Goal: Task Accomplishment & Management: Complete application form

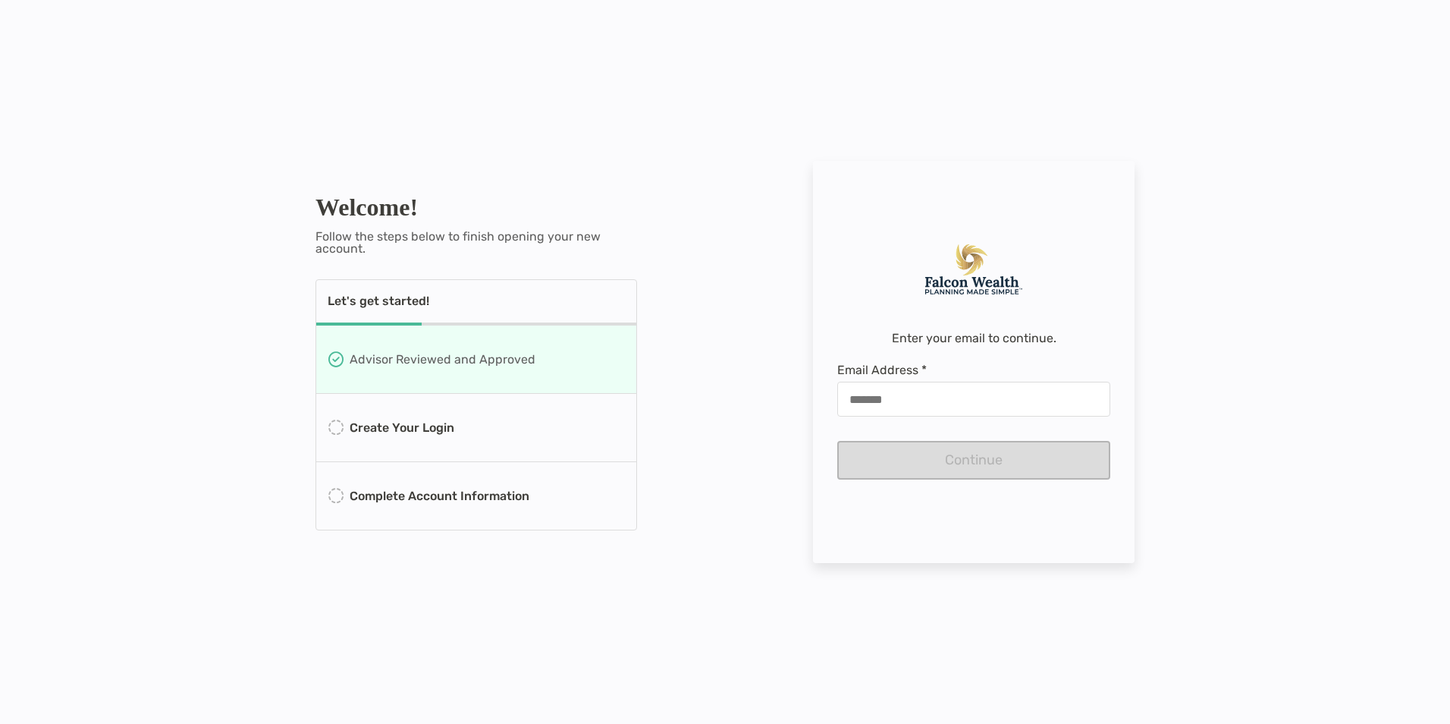
click at [943, 385] on div at bounding box center [973, 399] width 273 height 35
click at [943, 393] on input "Email Address *" at bounding box center [974, 399] width 270 height 13
click at [944, 393] on input "Email Address *" at bounding box center [974, 399] width 270 height 13
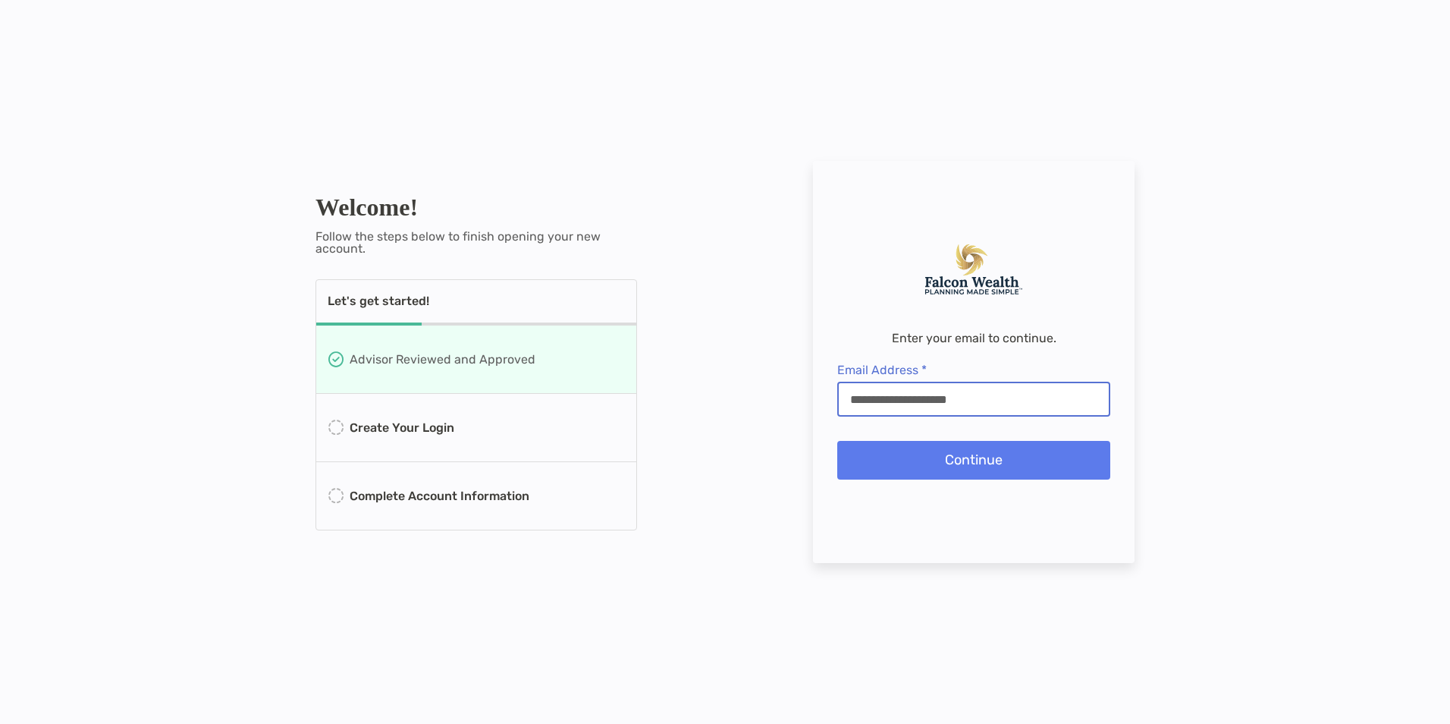
type input "**********"
click at [1244, 218] on div "**********" at bounding box center [725, 362] width 1450 height 724
click at [954, 467] on button "Continue" at bounding box center [973, 460] width 273 height 39
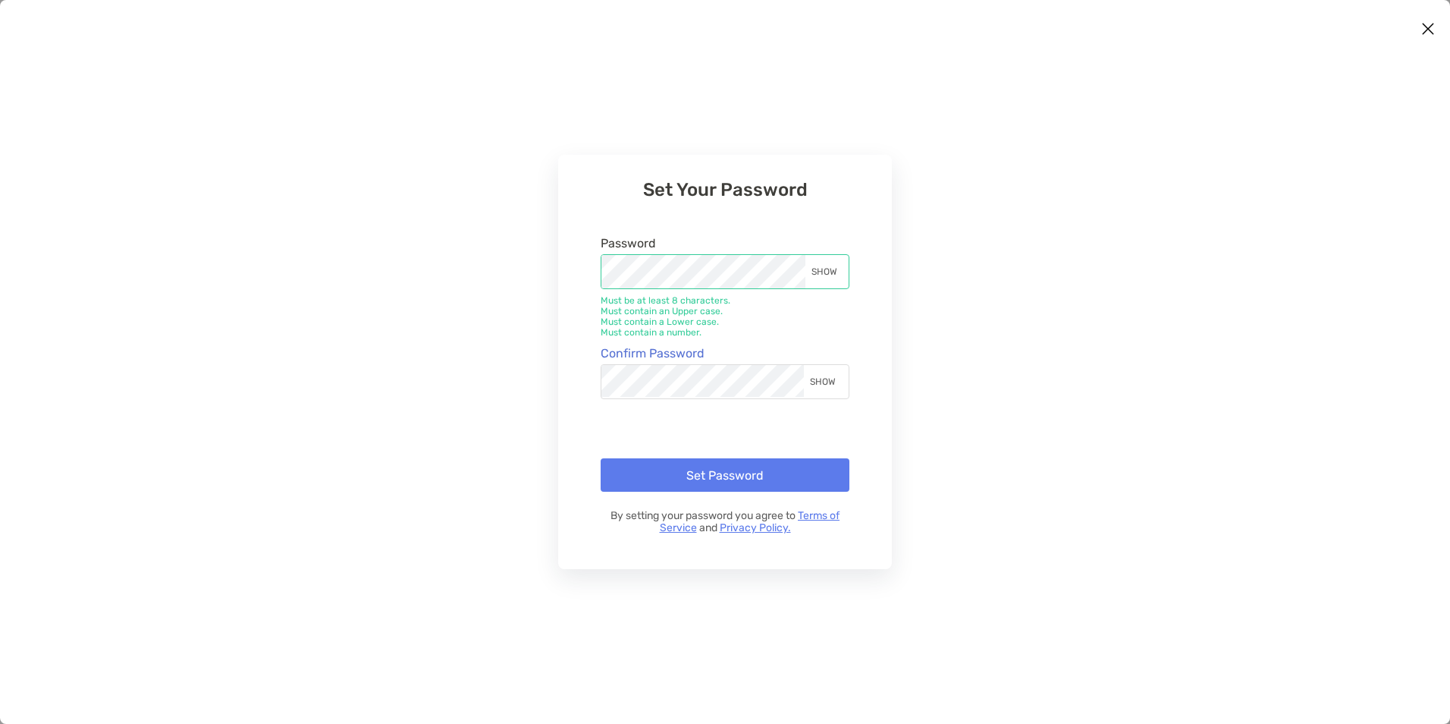
click at [823, 376] on div "SHOW" at bounding box center [825, 381] width 43 height 33
click at [754, 467] on button "Set Password" at bounding box center [725, 474] width 249 height 33
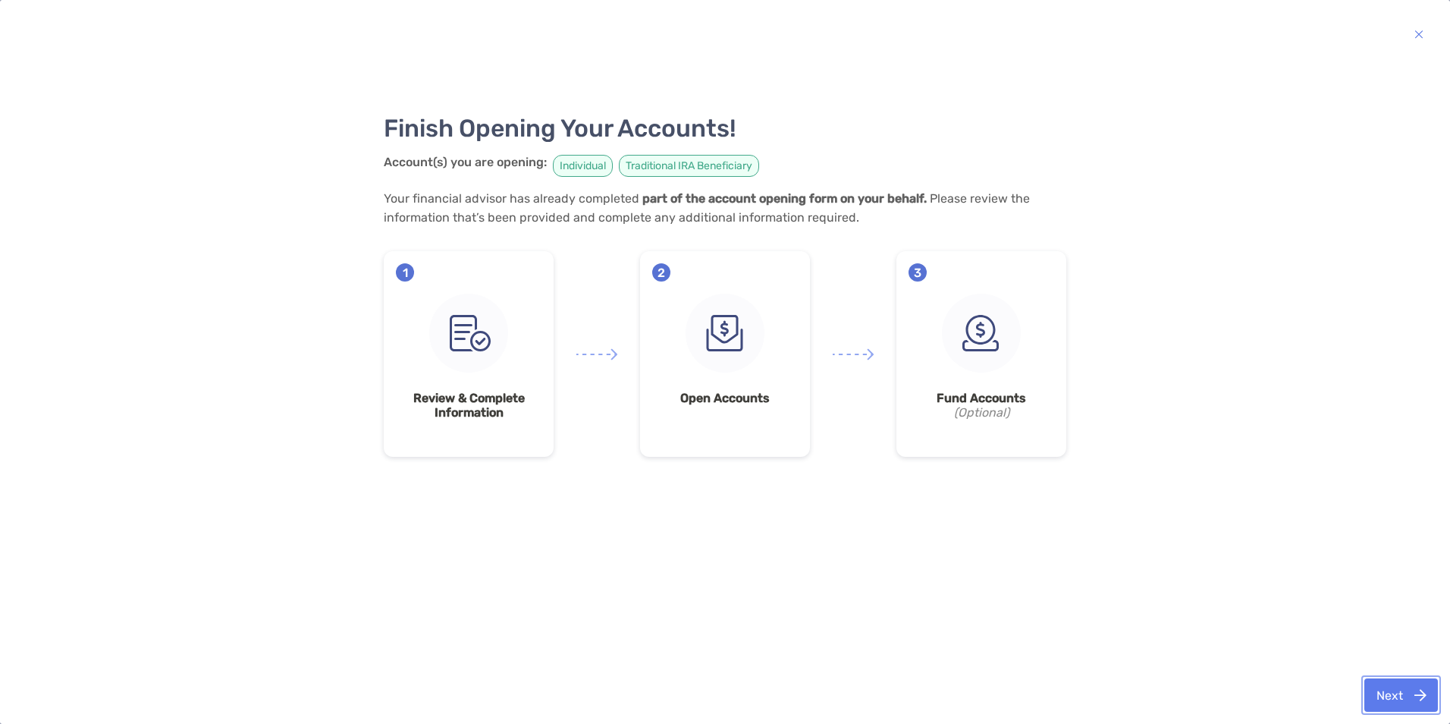
click at [1391, 698] on button "Next" at bounding box center [1402, 694] width 74 height 33
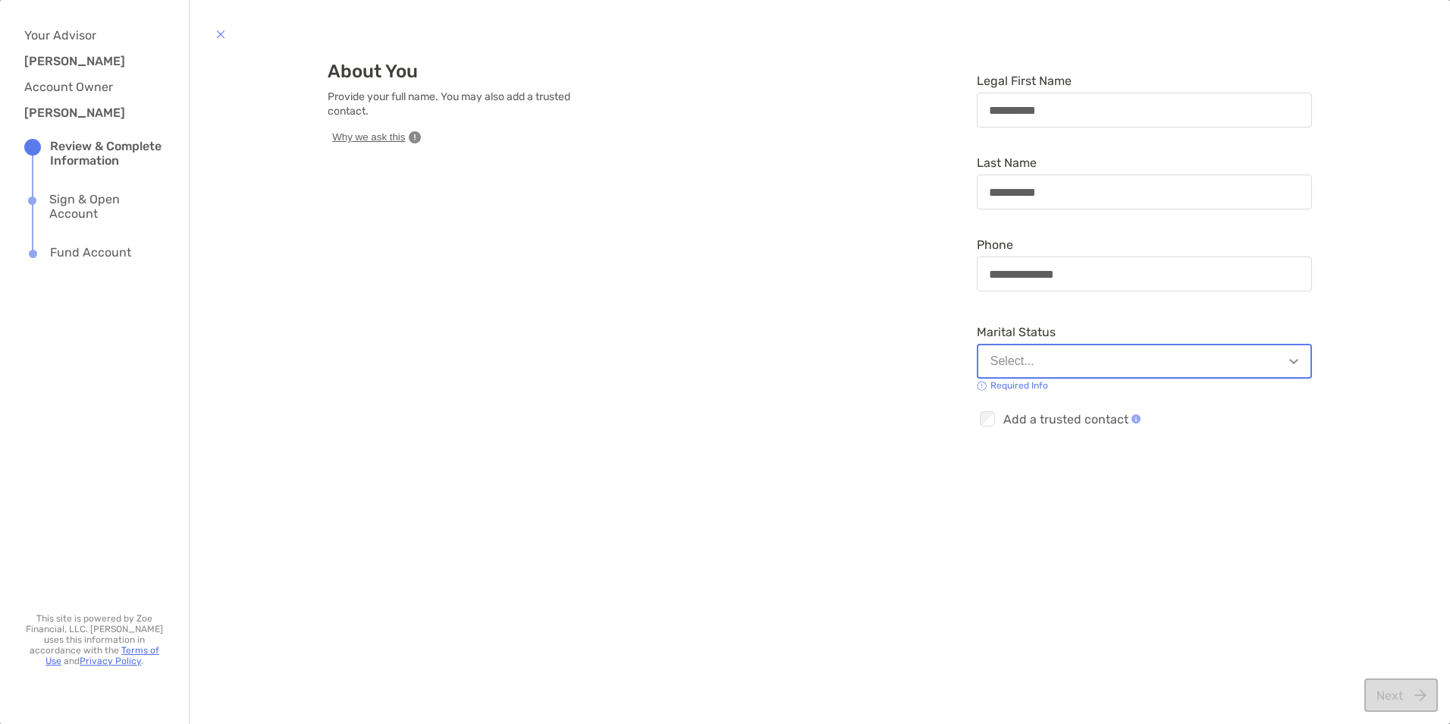
click at [1138, 377] on button "Select..." at bounding box center [1144, 361] width 335 height 35
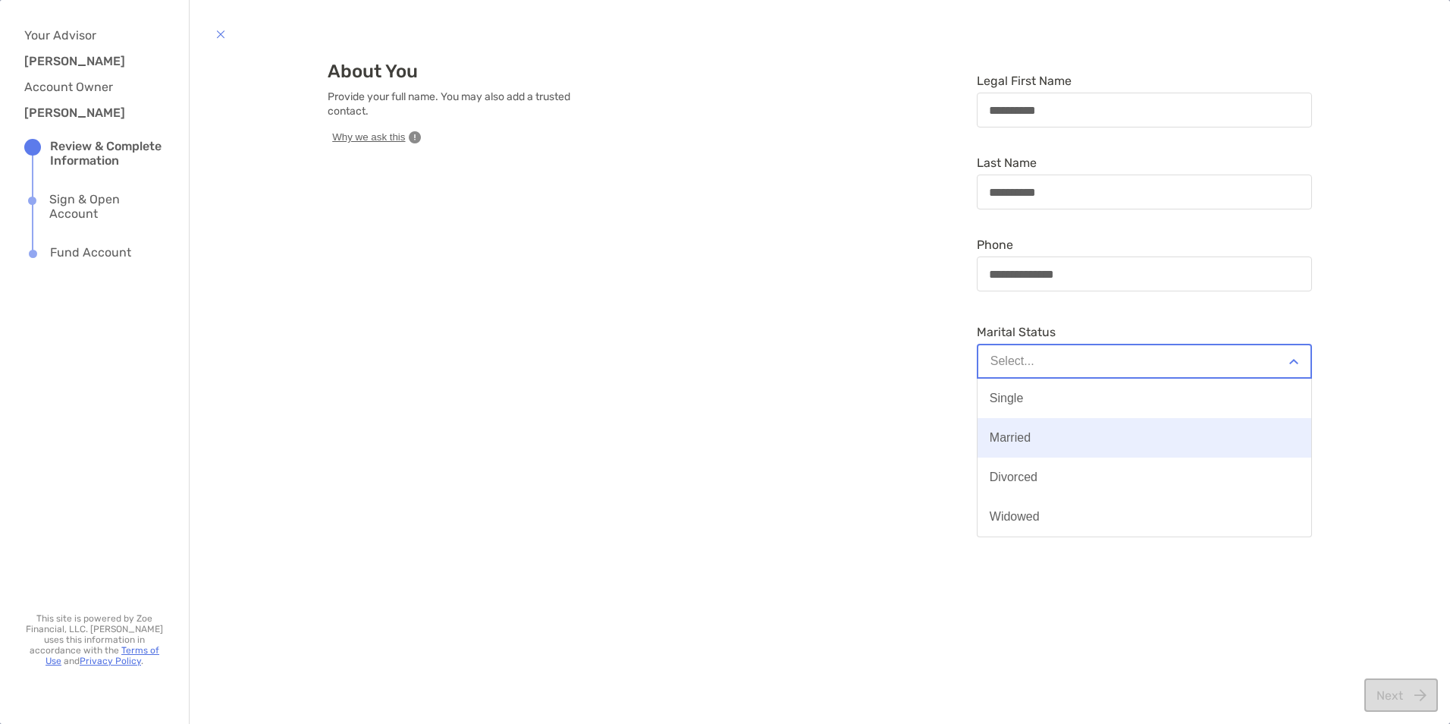
click at [1067, 429] on button "Married" at bounding box center [1145, 437] width 334 height 39
type input "**********"
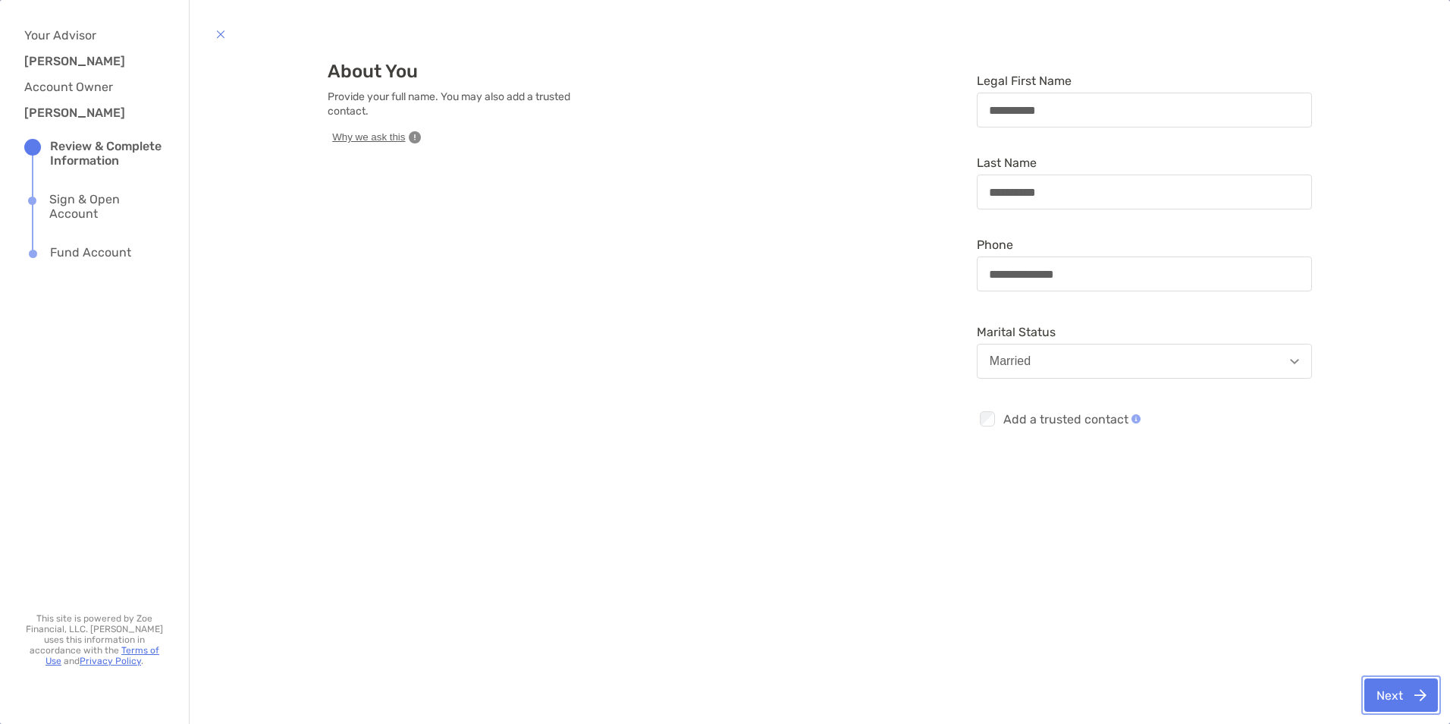
click at [1399, 688] on button "Next" at bounding box center [1402, 694] width 74 height 33
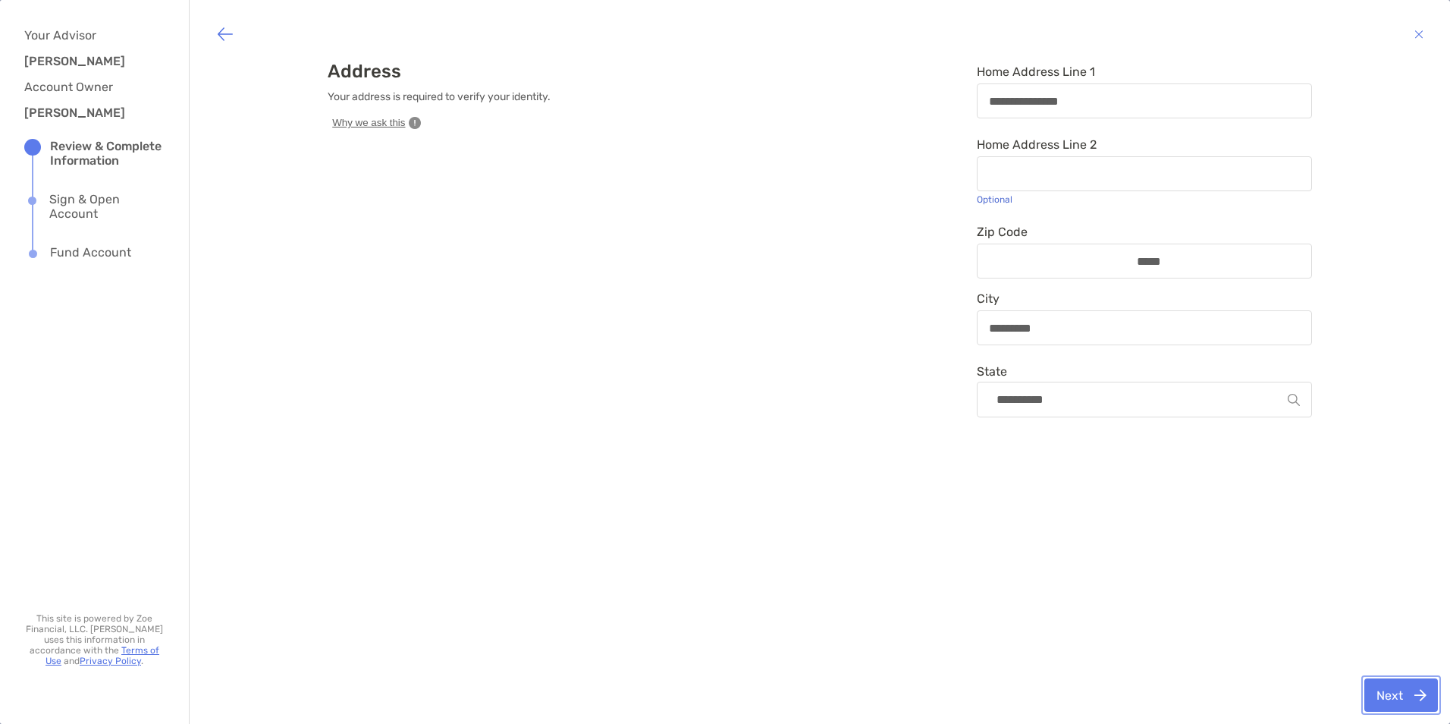
click at [1406, 691] on button "Next" at bounding box center [1402, 694] width 74 height 33
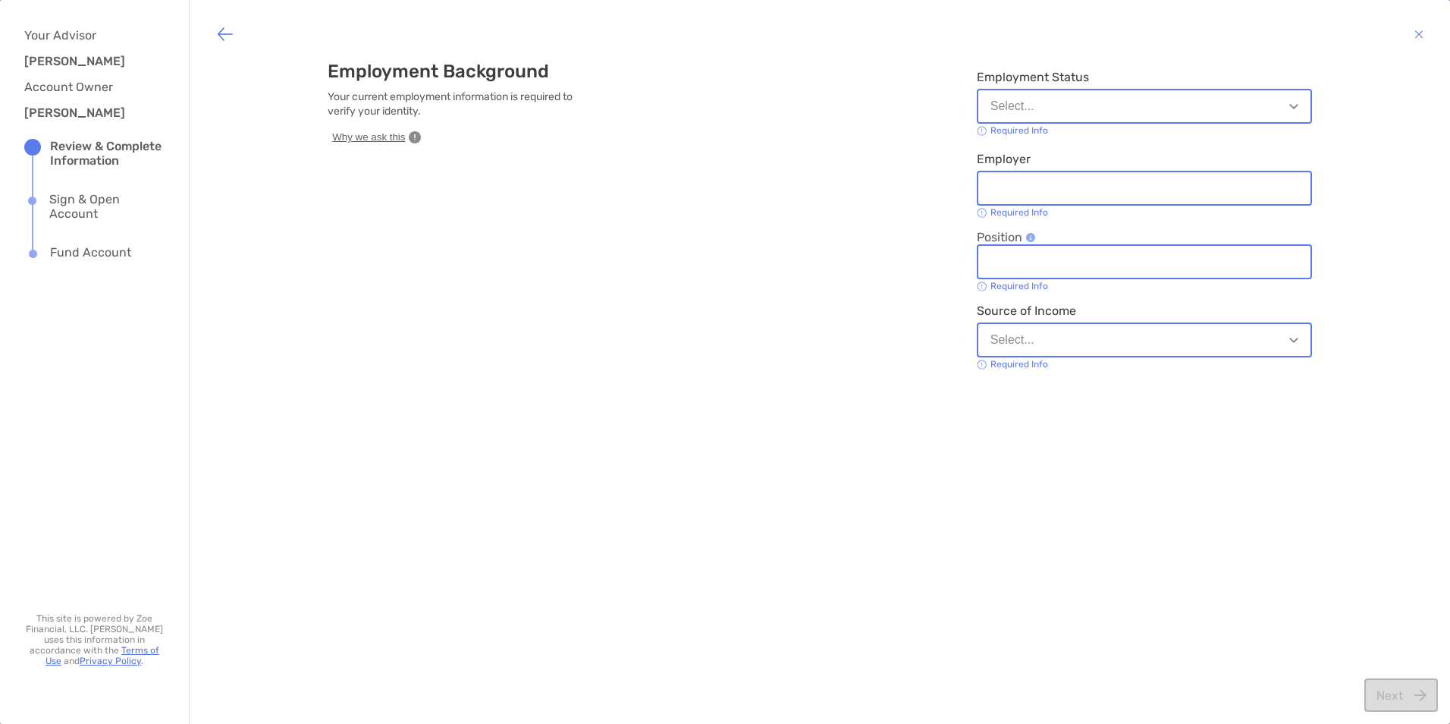
click at [993, 106] on div "Select..." at bounding box center [1013, 106] width 44 height 14
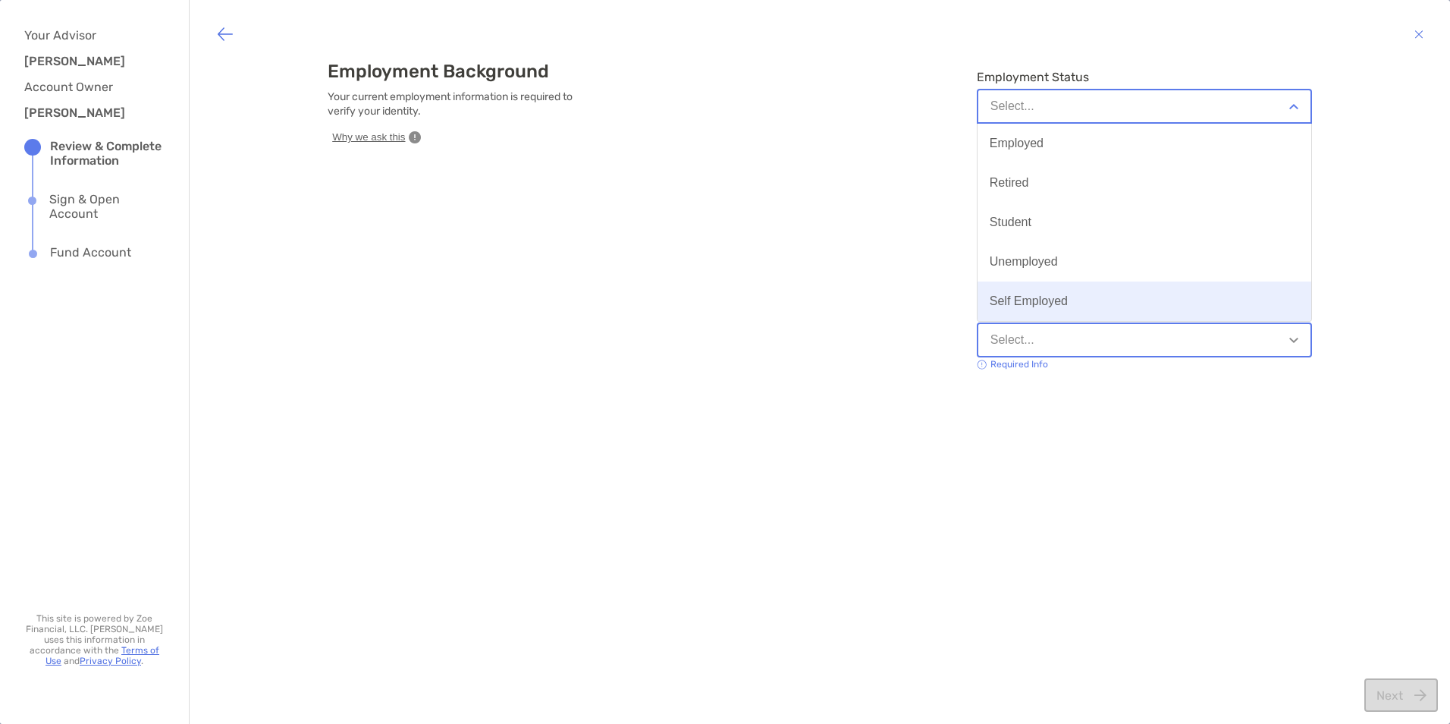
click at [1009, 298] on div "Self Employed" at bounding box center [1029, 301] width 78 height 14
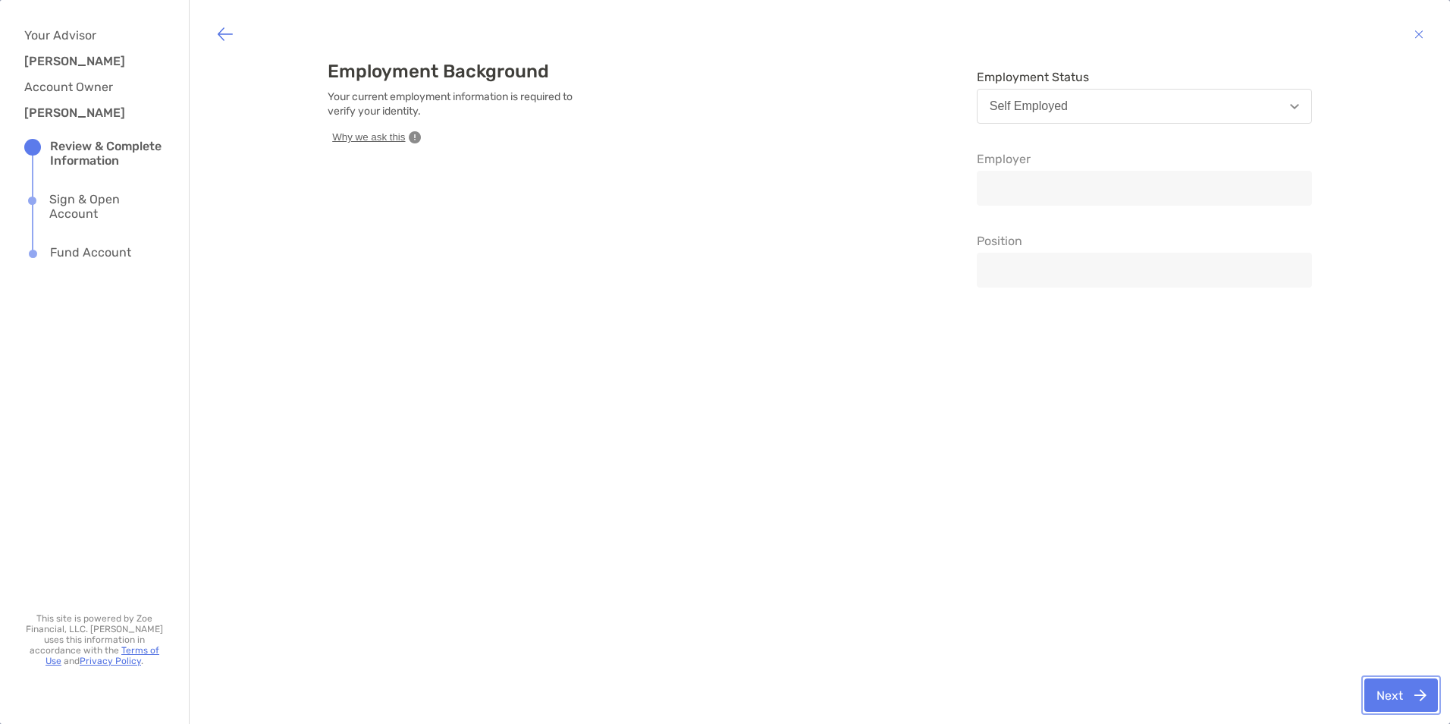
click at [1392, 699] on button "Next" at bounding box center [1402, 694] width 74 height 33
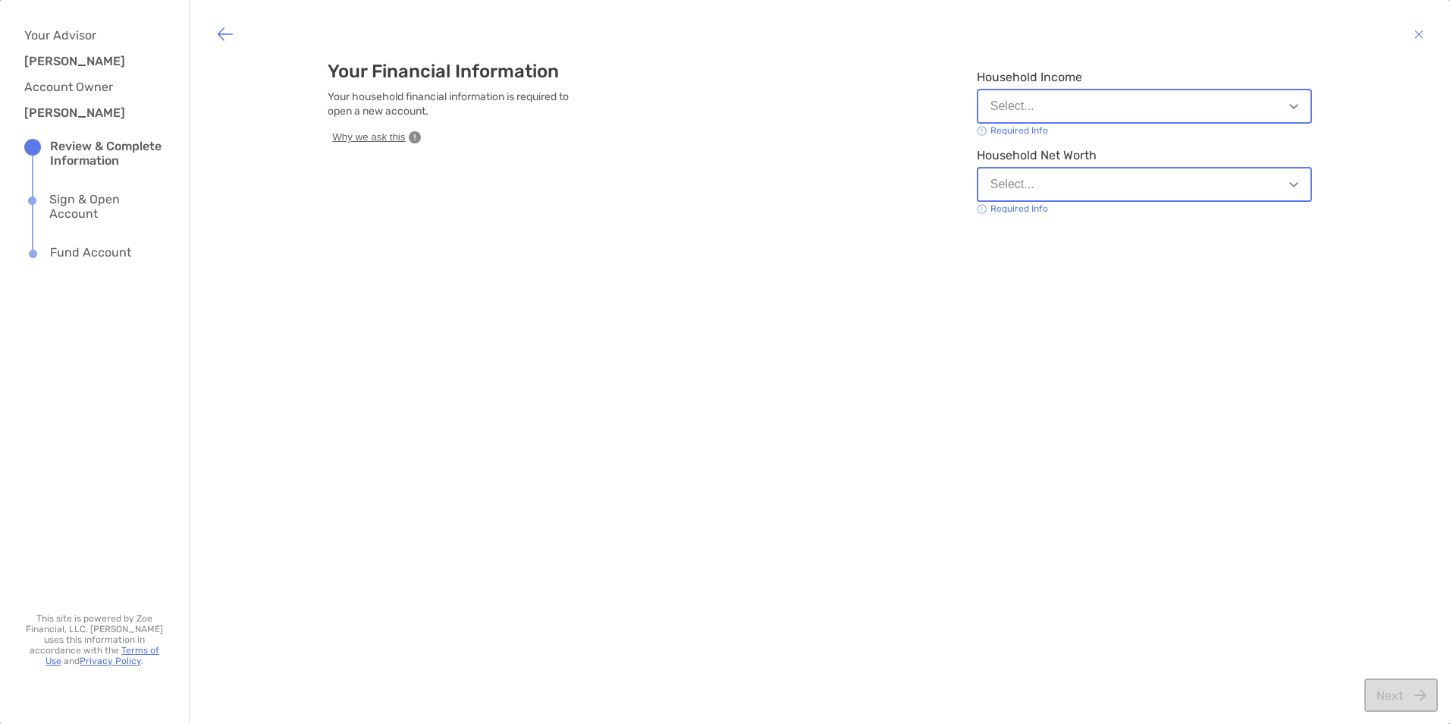
click at [1287, 102] on button "Select..." at bounding box center [1144, 106] width 335 height 35
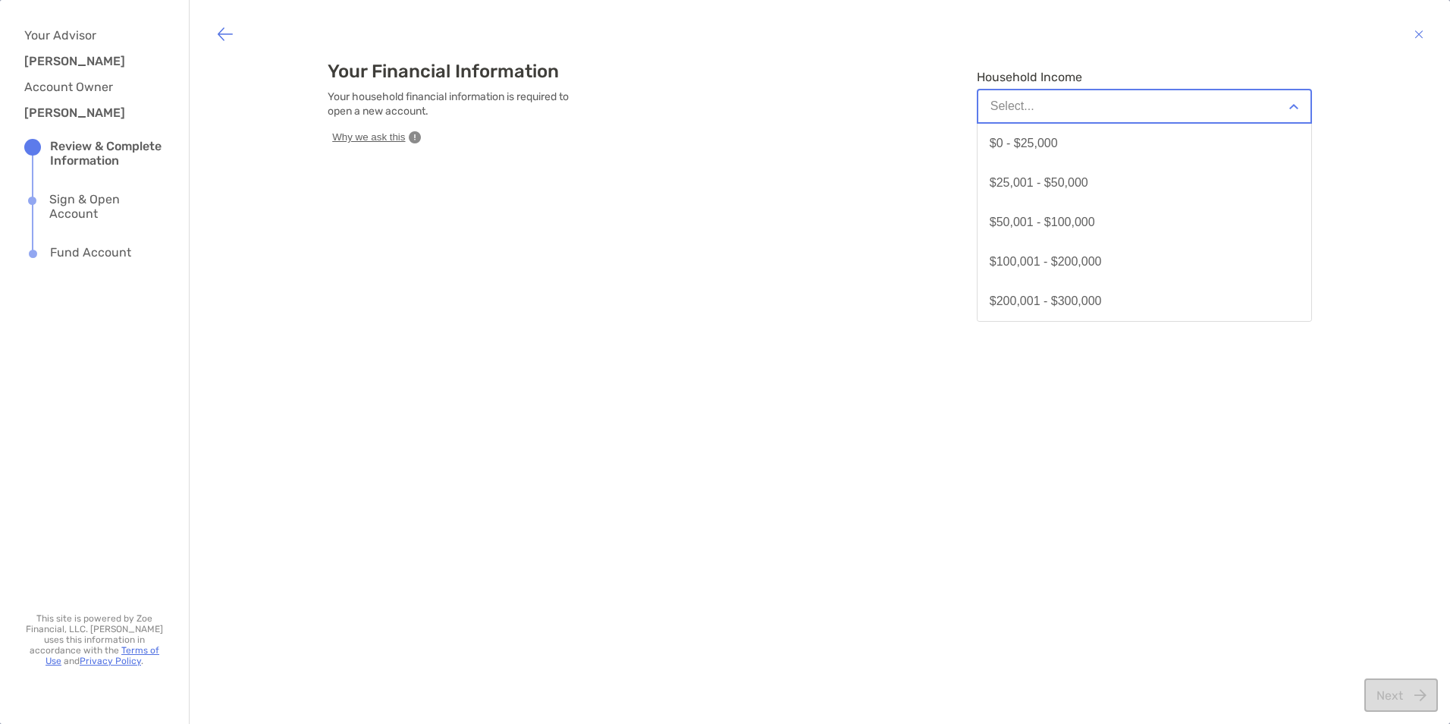
click at [1087, 253] on button "$100,001 - $200,000" at bounding box center [1145, 261] width 334 height 39
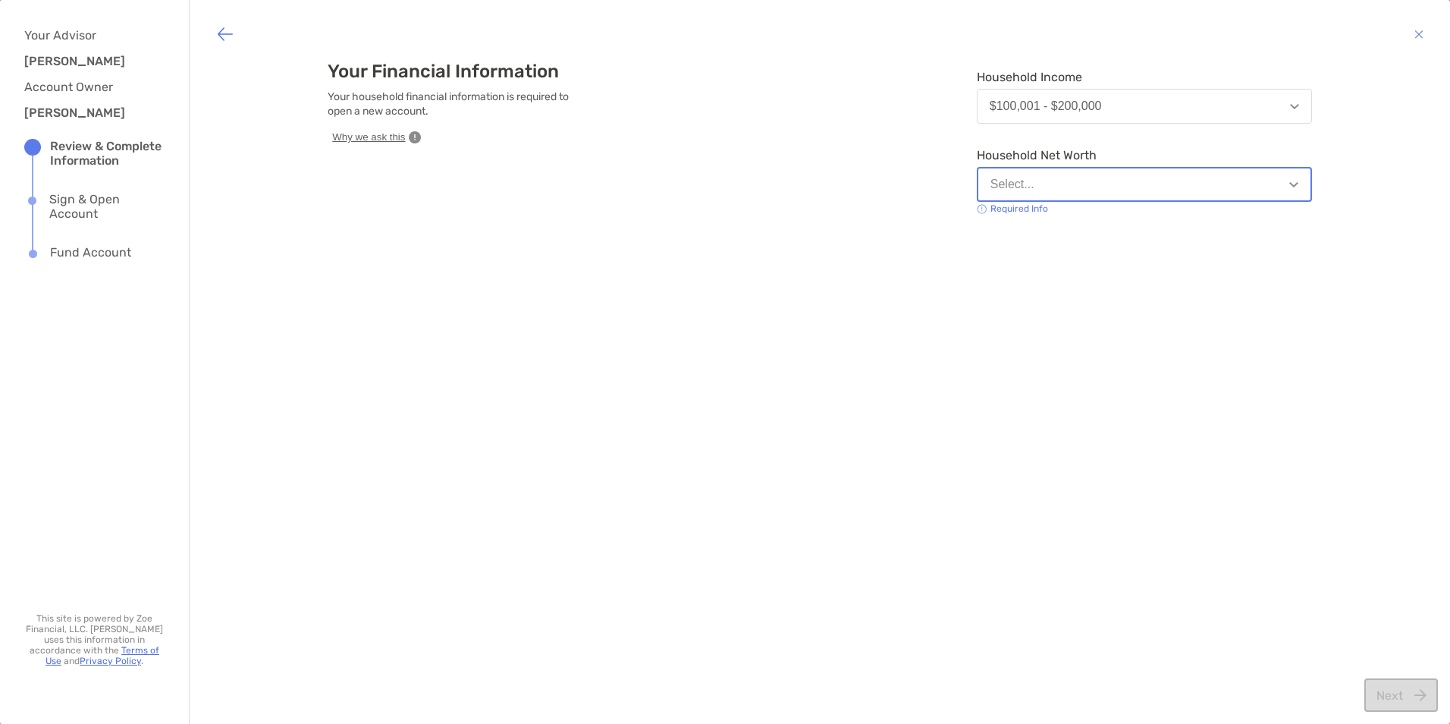
click at [1068, 195] on button "Select..." at bounding box center [1144, 184] width 335 height 35
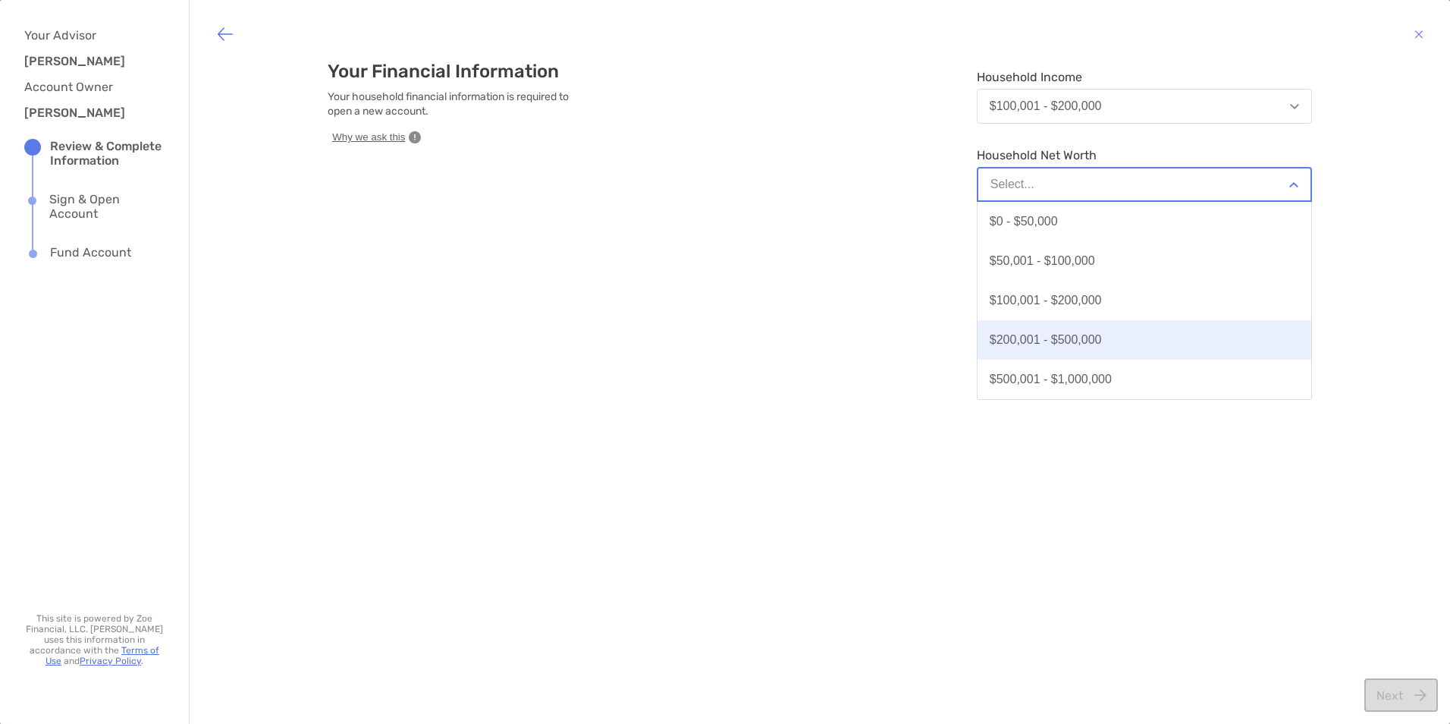
click at [1007, 331] on button "$200,001 - $500,000" at bounding box center [1145, 339] width 334 height 39
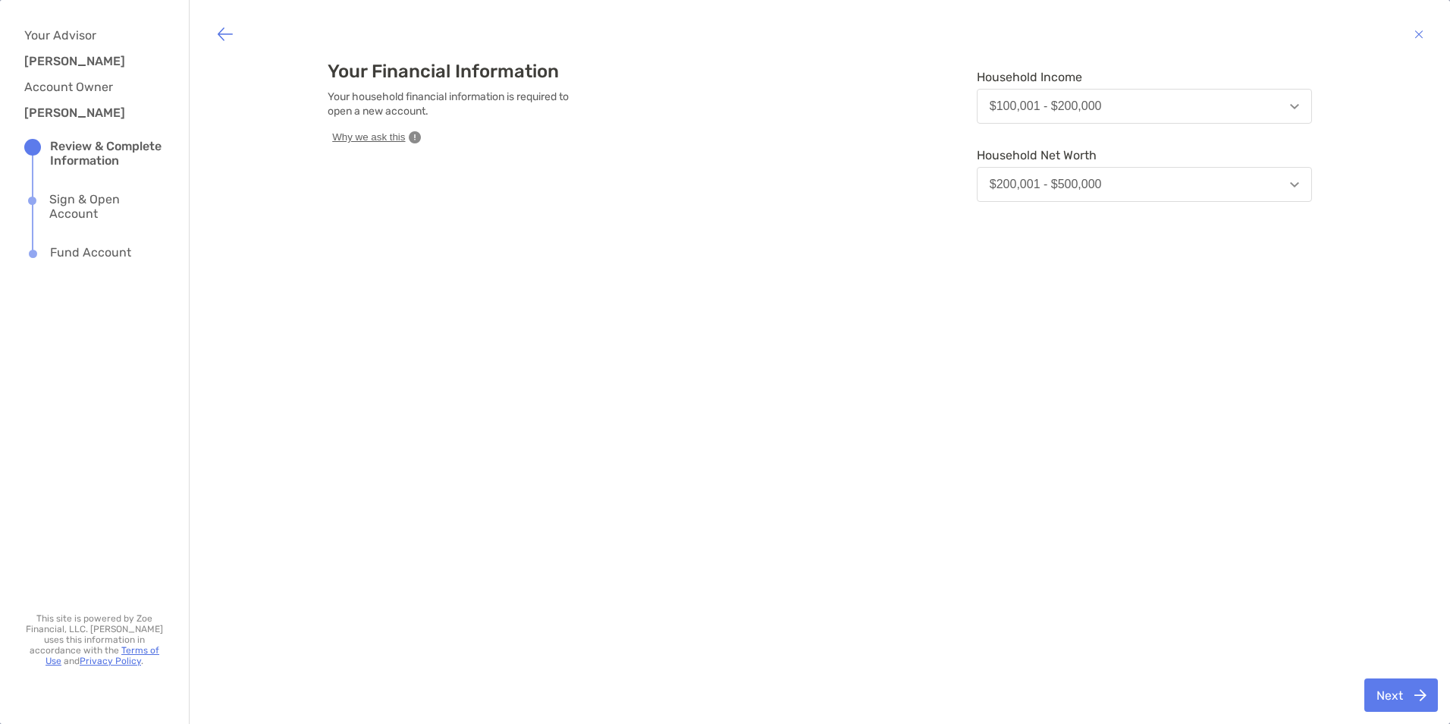
click at [1231, 182] on button "$200,001 - $500,000" at bounding box center [1144, 184] width 335 height 35
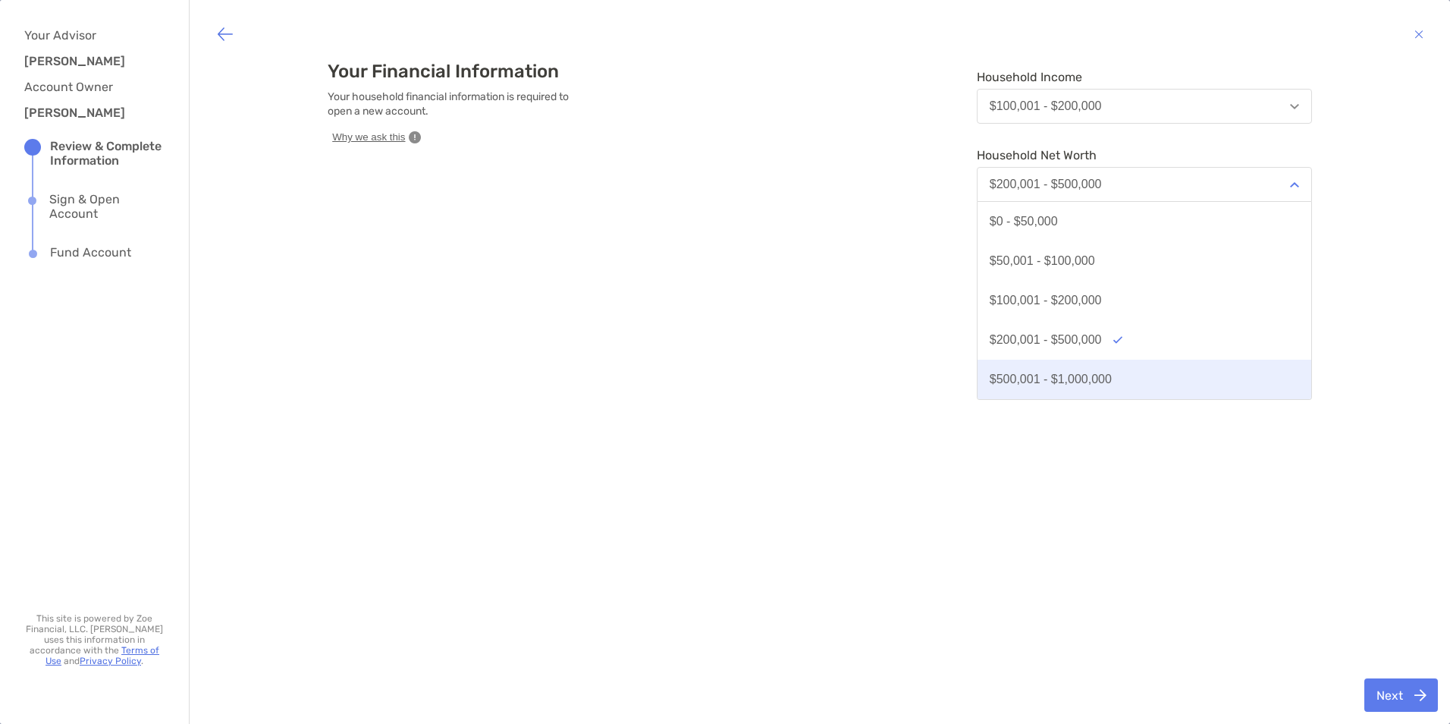
click at [1066, 366] on button "$500,001 - $1,000,000" at bounding box center [1145, 379] width 334 height 39
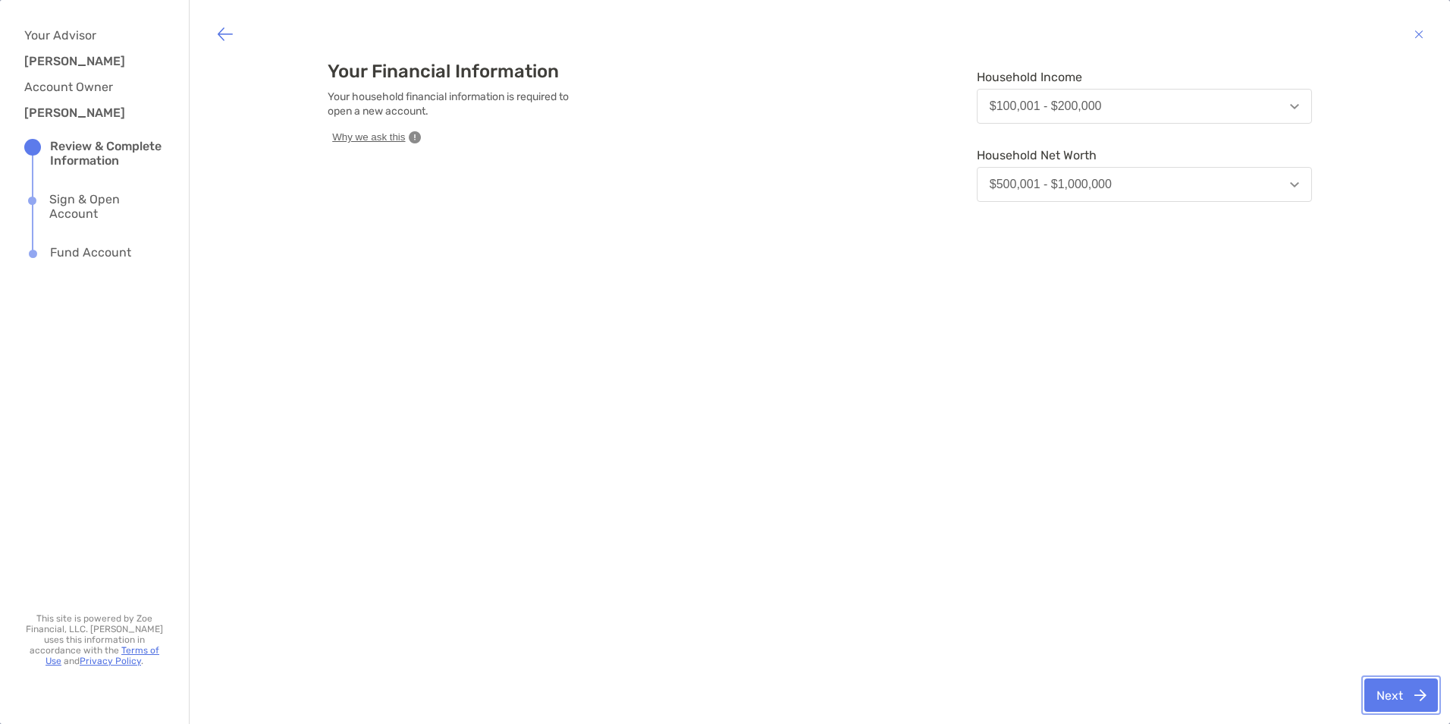
click at [1402, 693] on button "Next" at bounding box center [1402, 694] width 74 height 33
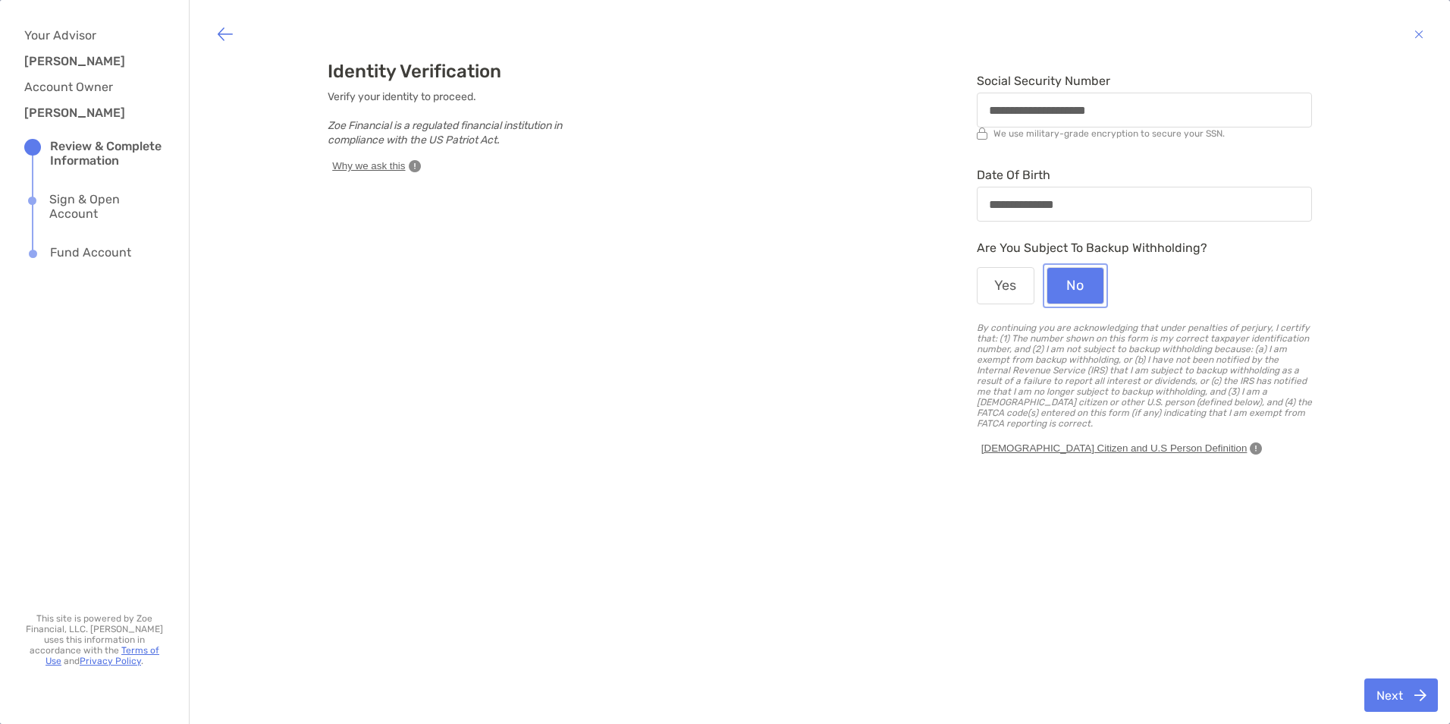
click at [1057, 290] on button "No" at bounding box center [1076, 285] width 58 height 37
click at [1398, 696] on button "Next" at bounding box center [1402, 694] width 74 height 33
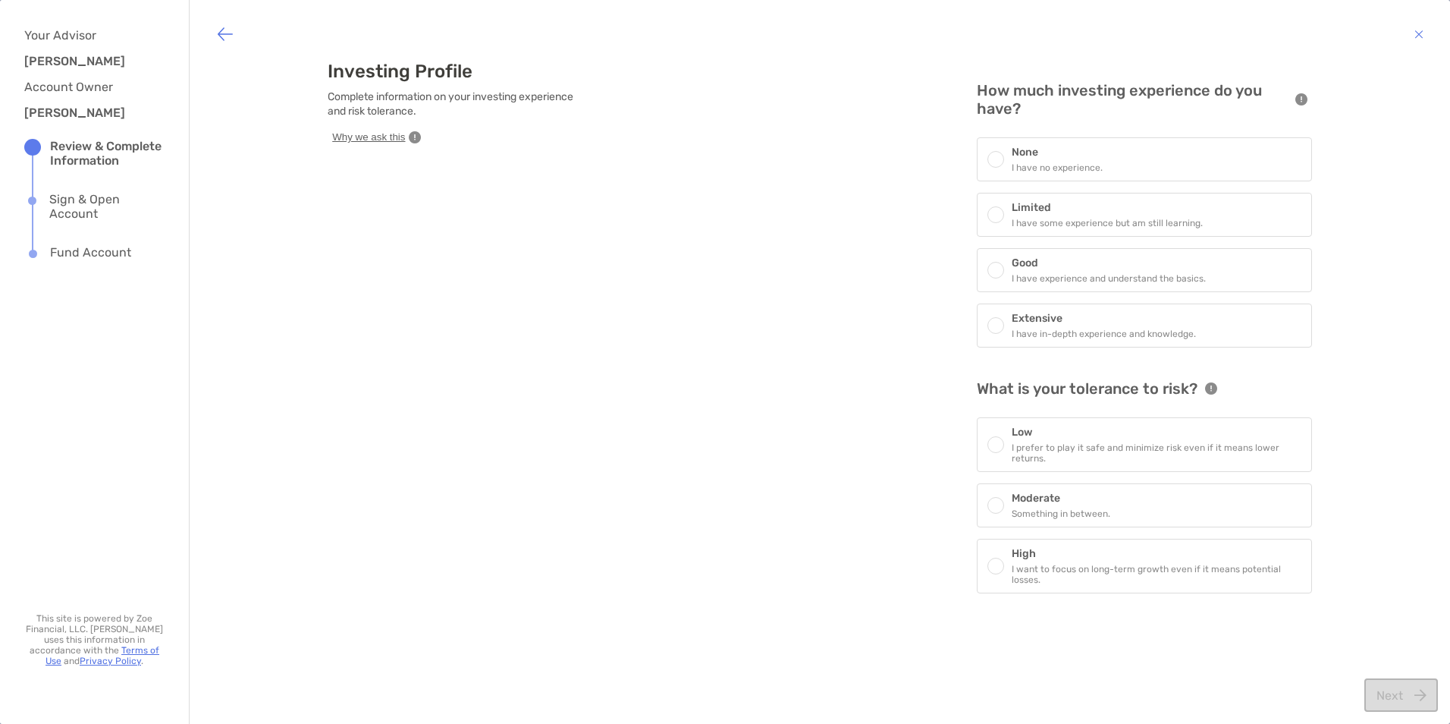
click at [991, 214] on span at bounding box center [995, 214] width 9 height 9
click at [994, 438] on div at bounding box center [1000, 446] width 24 height 17
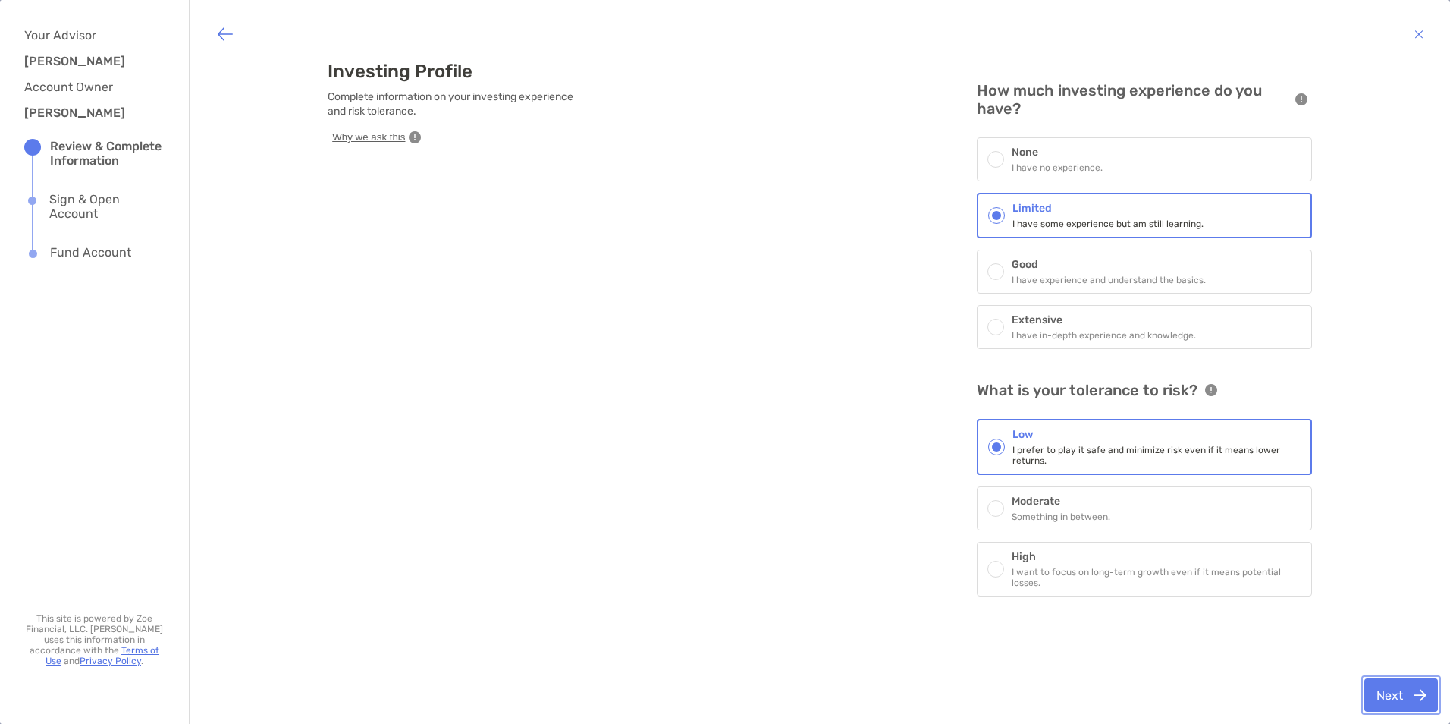
click at [1397, 698] on button "Next" at bounding box center [1402, 694] width 74 height 33
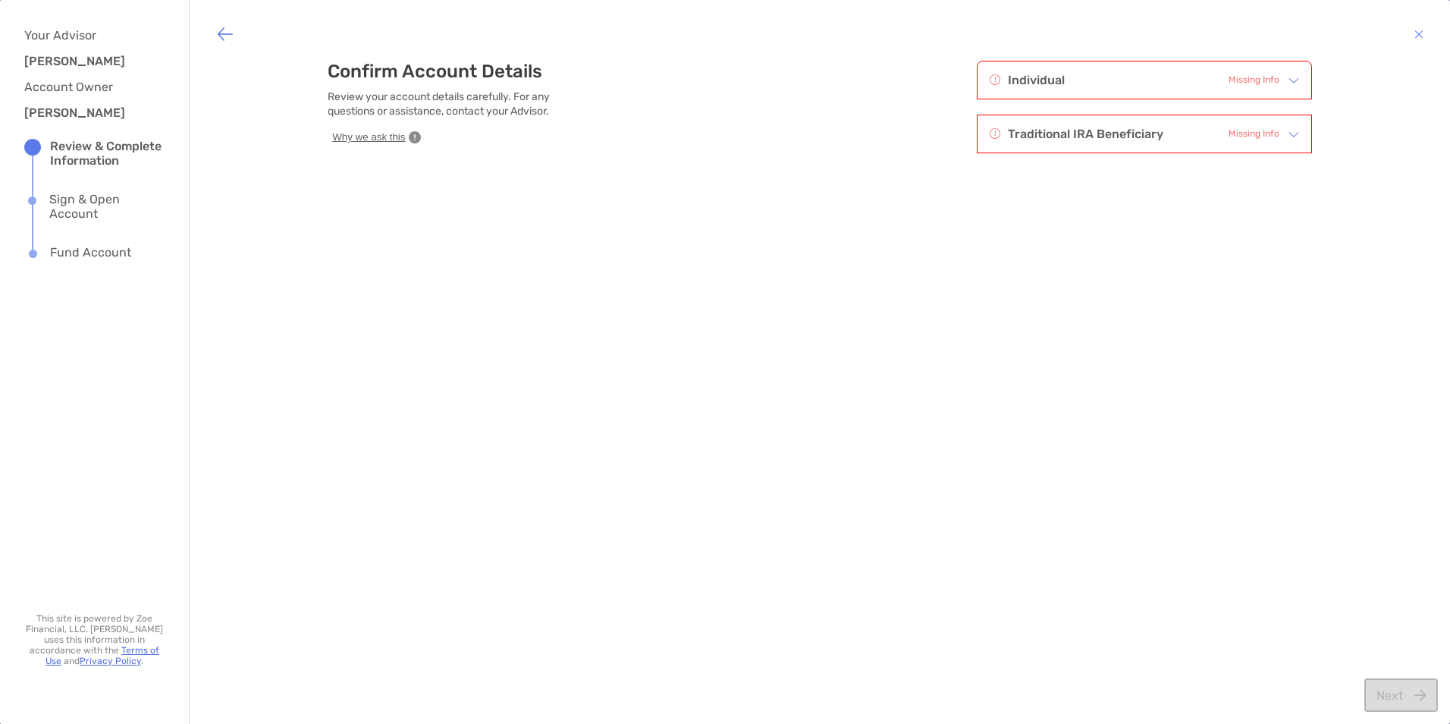
click at [1289, 80] on img at bounding box center [1294, 80] width 11 height 11
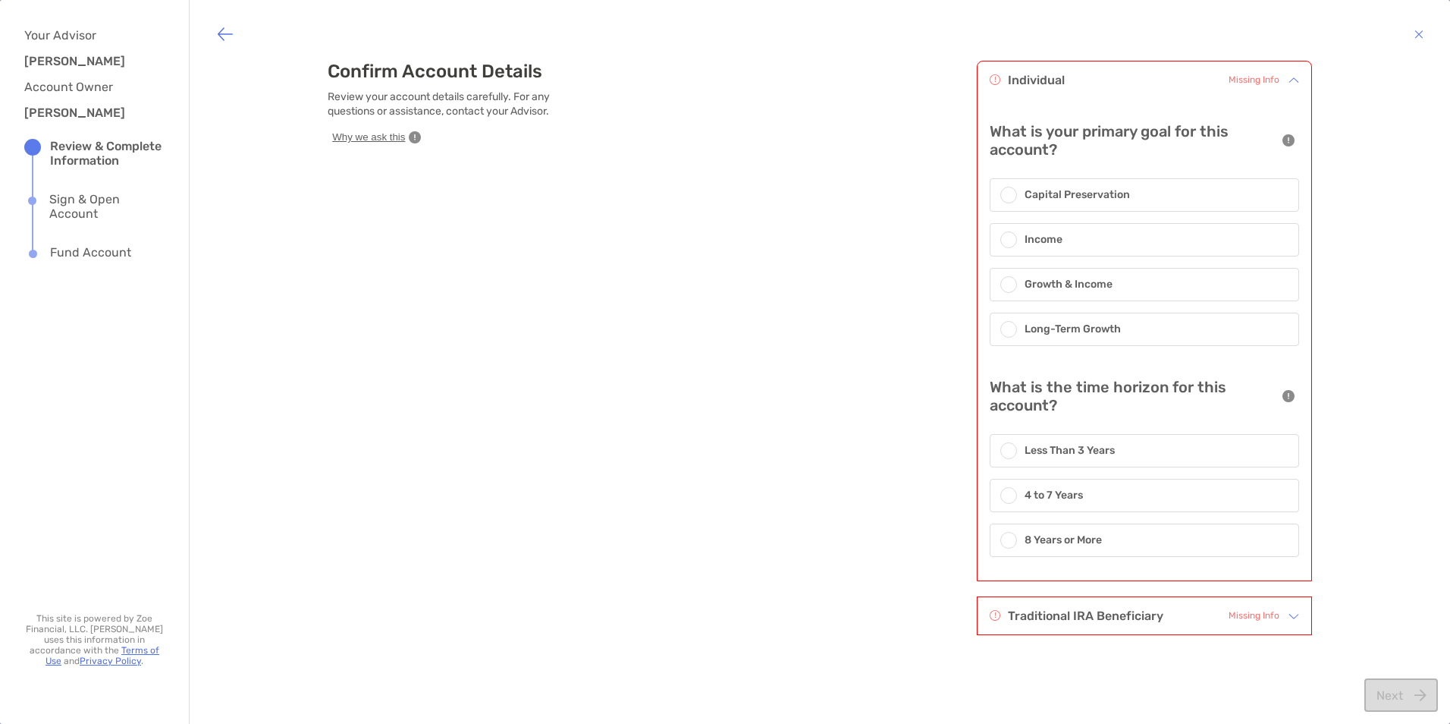
click at [1262, 616] on span "Missing Info" at bounding box center [1254, 615] width 51 height 14
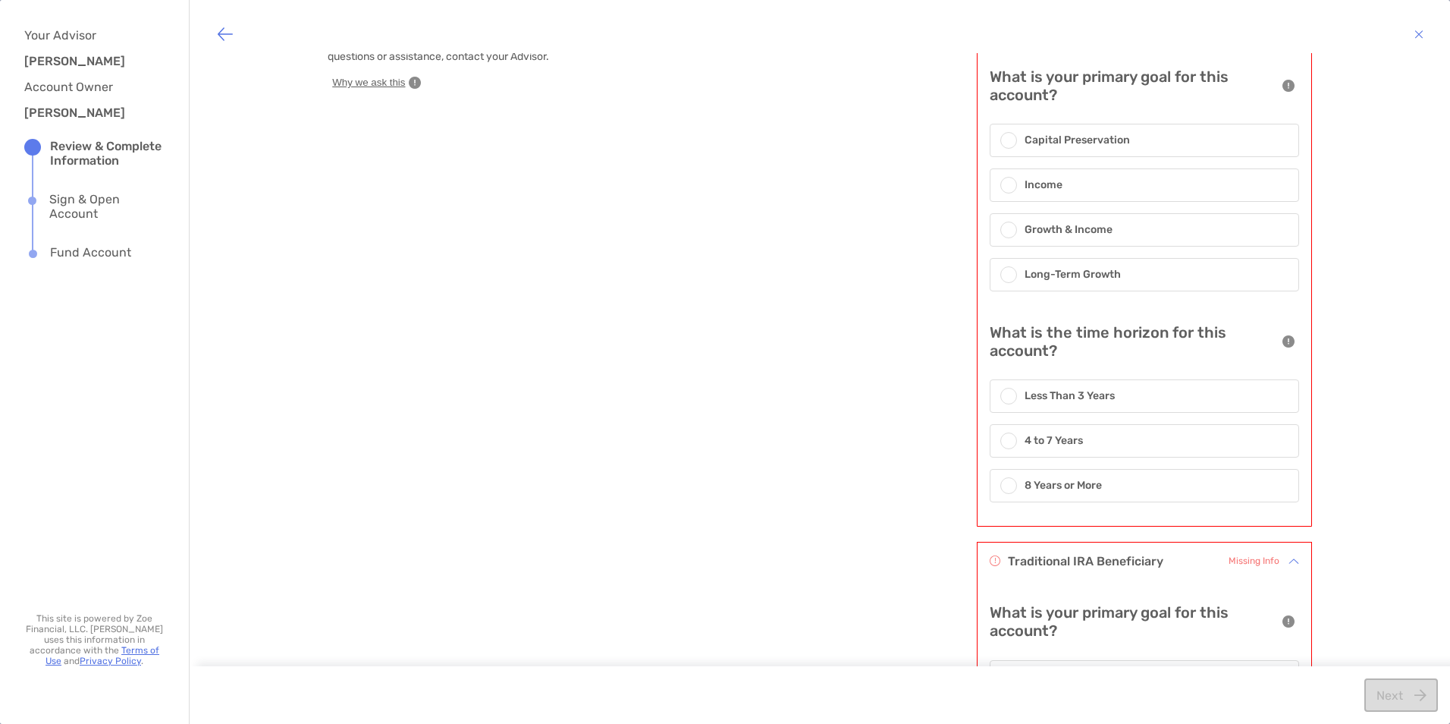
scroll to position [76, 0]
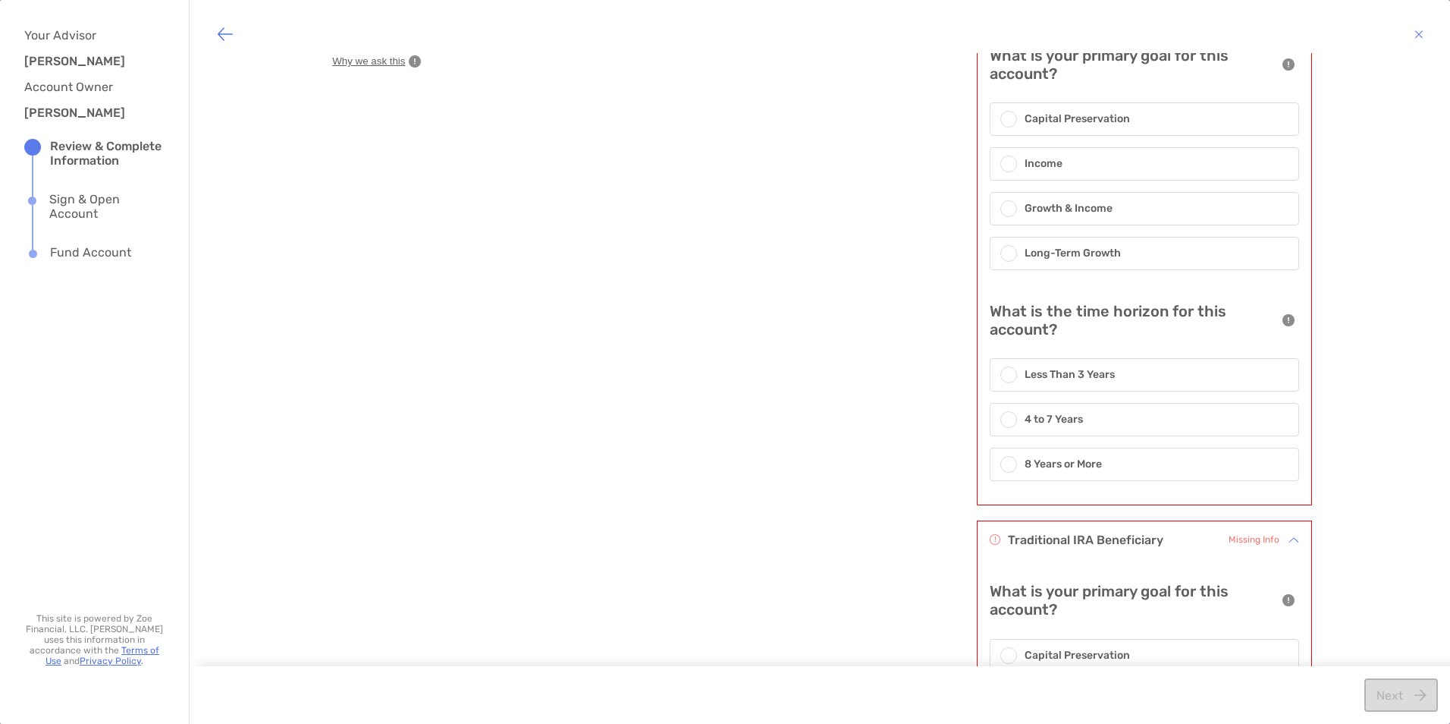
click at [1001, 247] on div at bounding box center [1009, 253] width 17 height 17
click at [1004, 469] on span at bounding box center [1008, 465] width 9 height 9
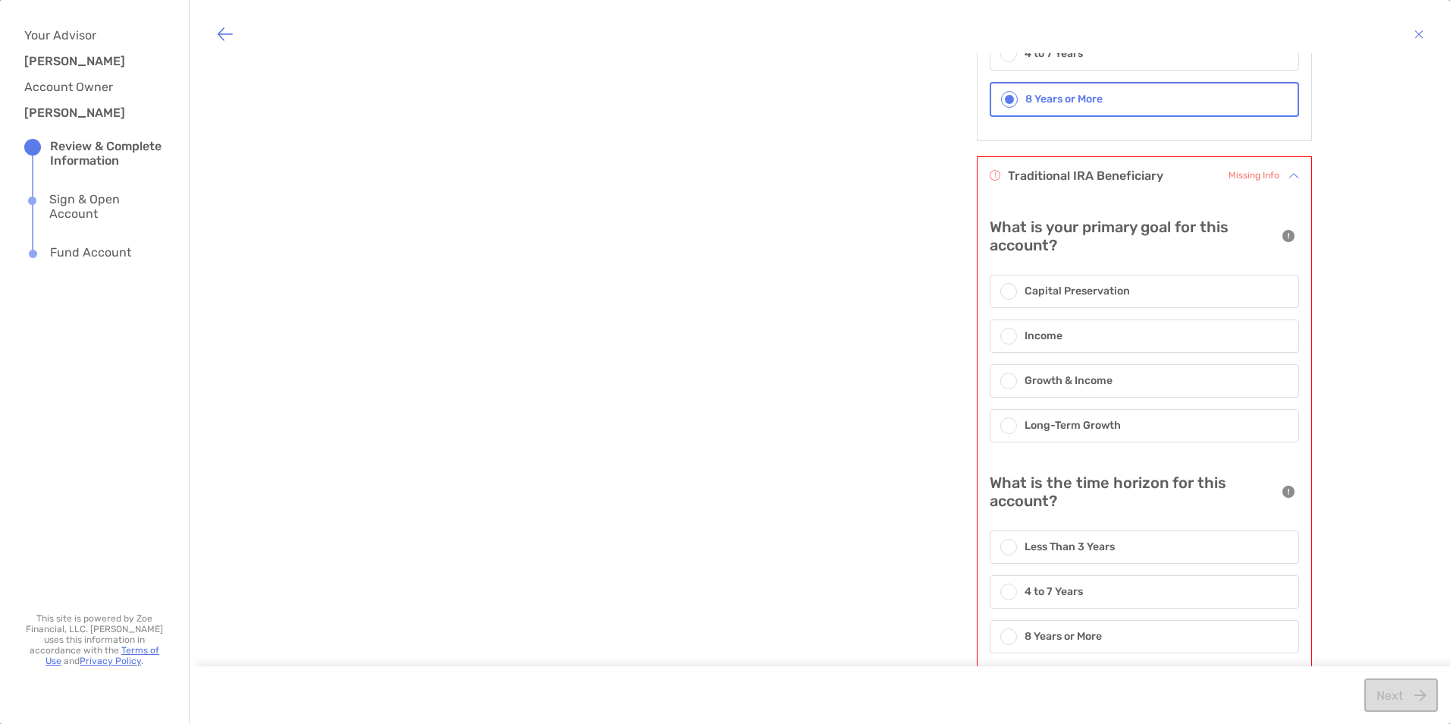
scroll to position [480, 0]
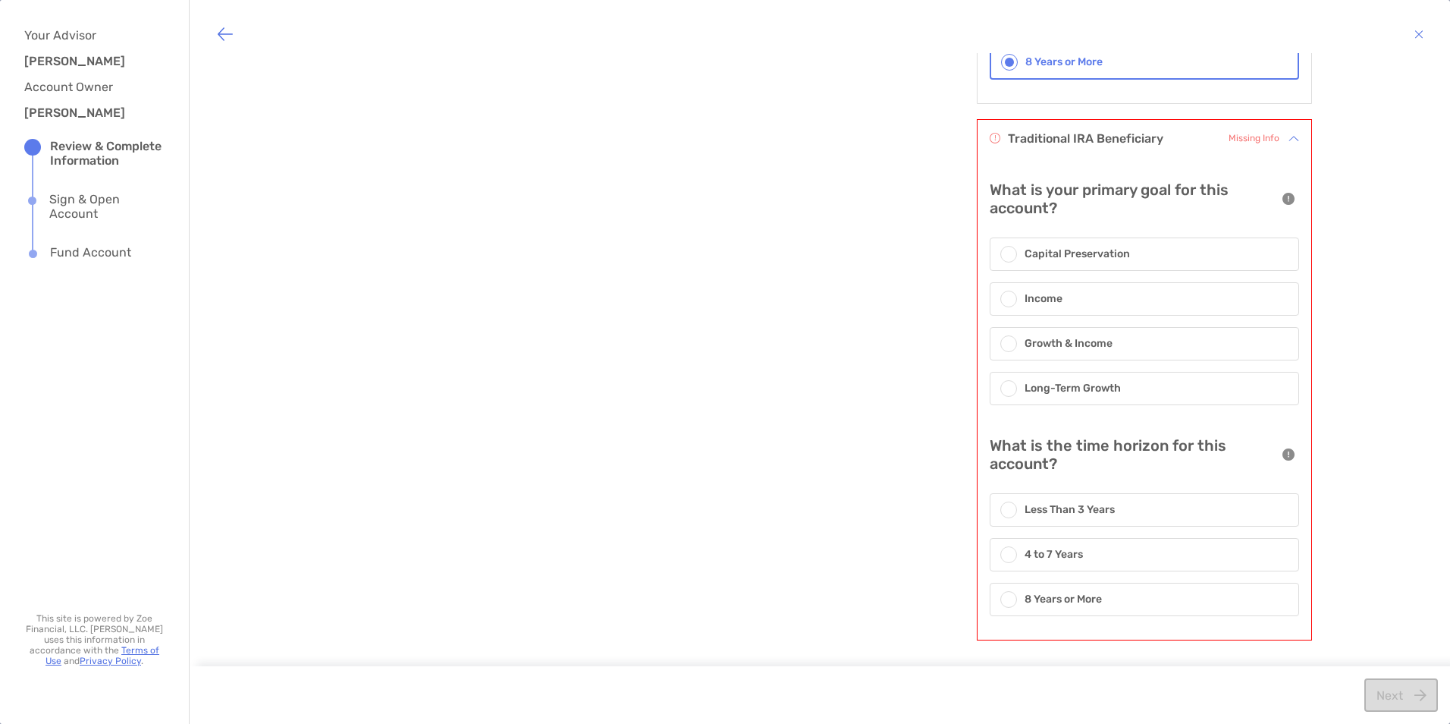
click at [1001, 608] on div "8 Years or More" at bounding box center [1145, 599] width 310 height 33
click at [1004, 251] on span at bounding box center [1008, 254] width 9 height 9
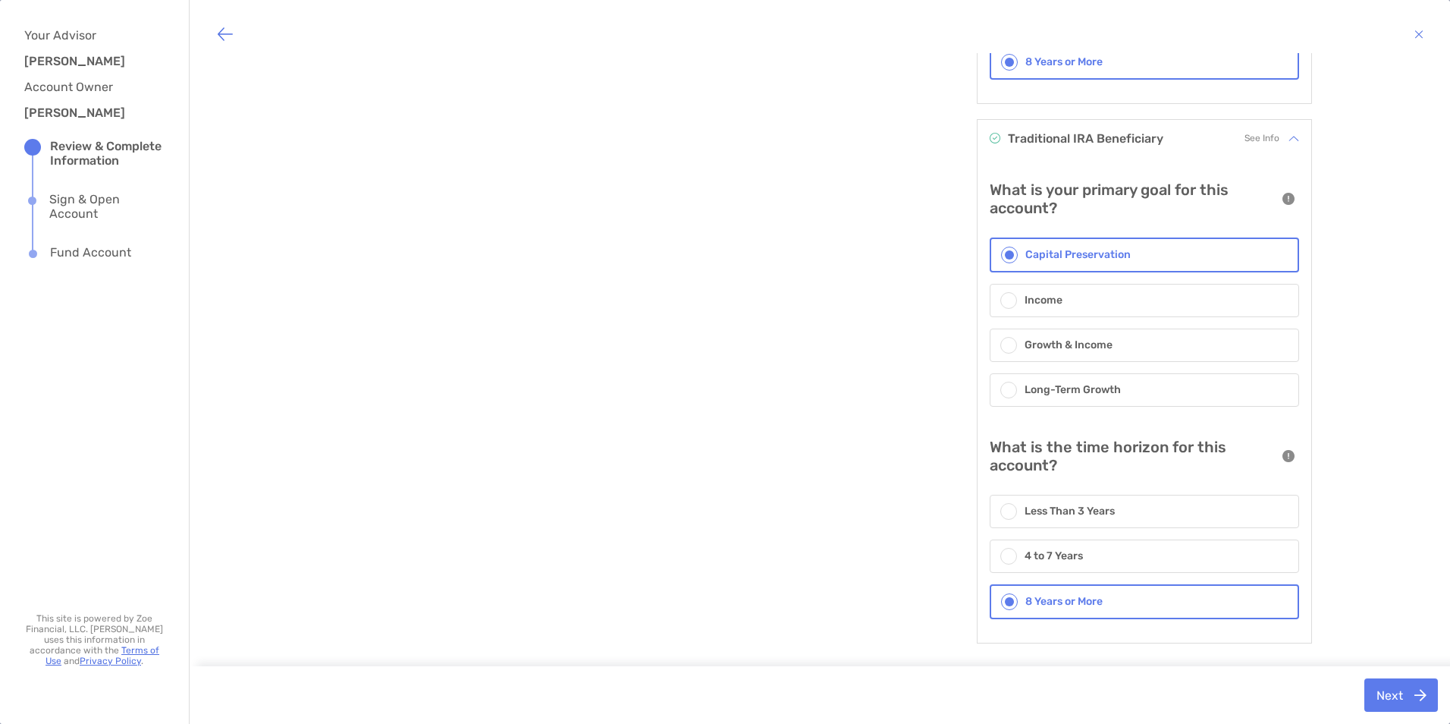
click at [1002, 341] on div at bounding box center [1009, 345] width 17 height 17
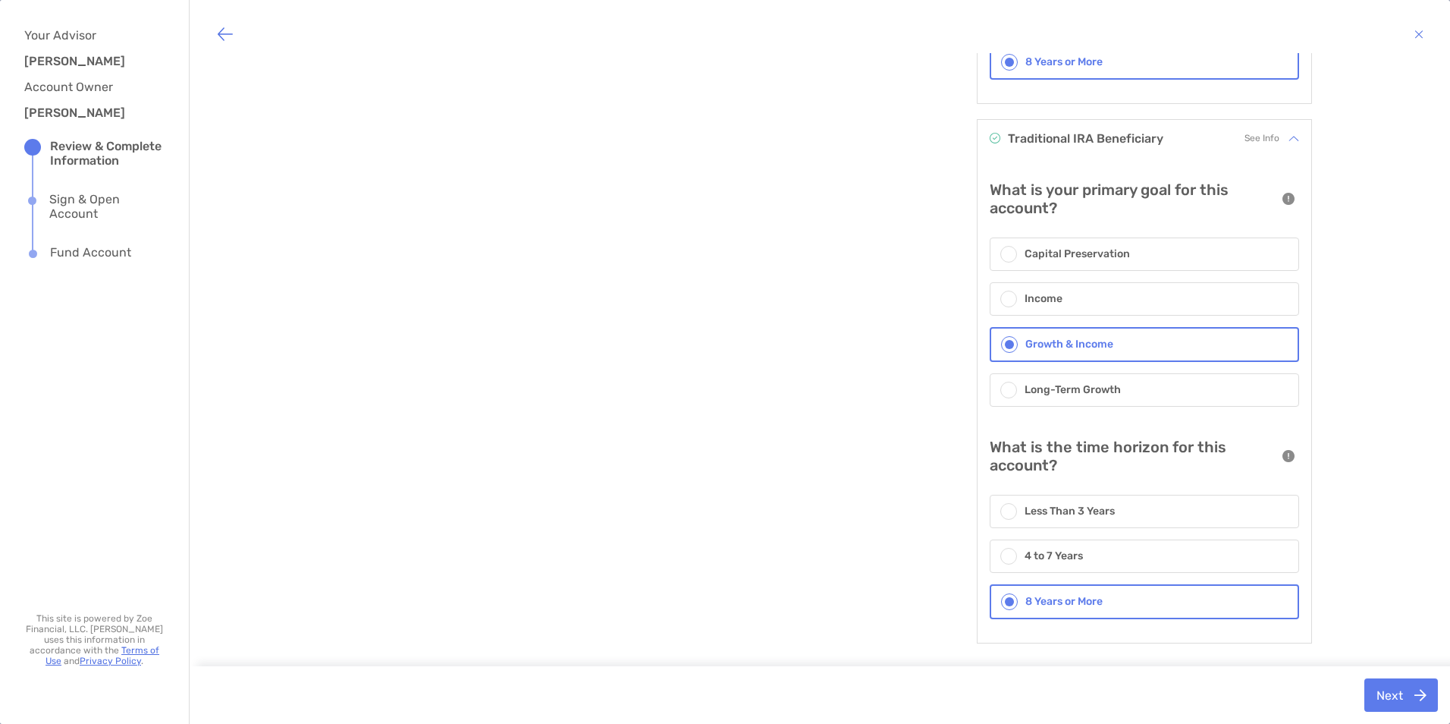
click at [1004, 253] on span at bounding box center [1008, 254] width 9 height 9
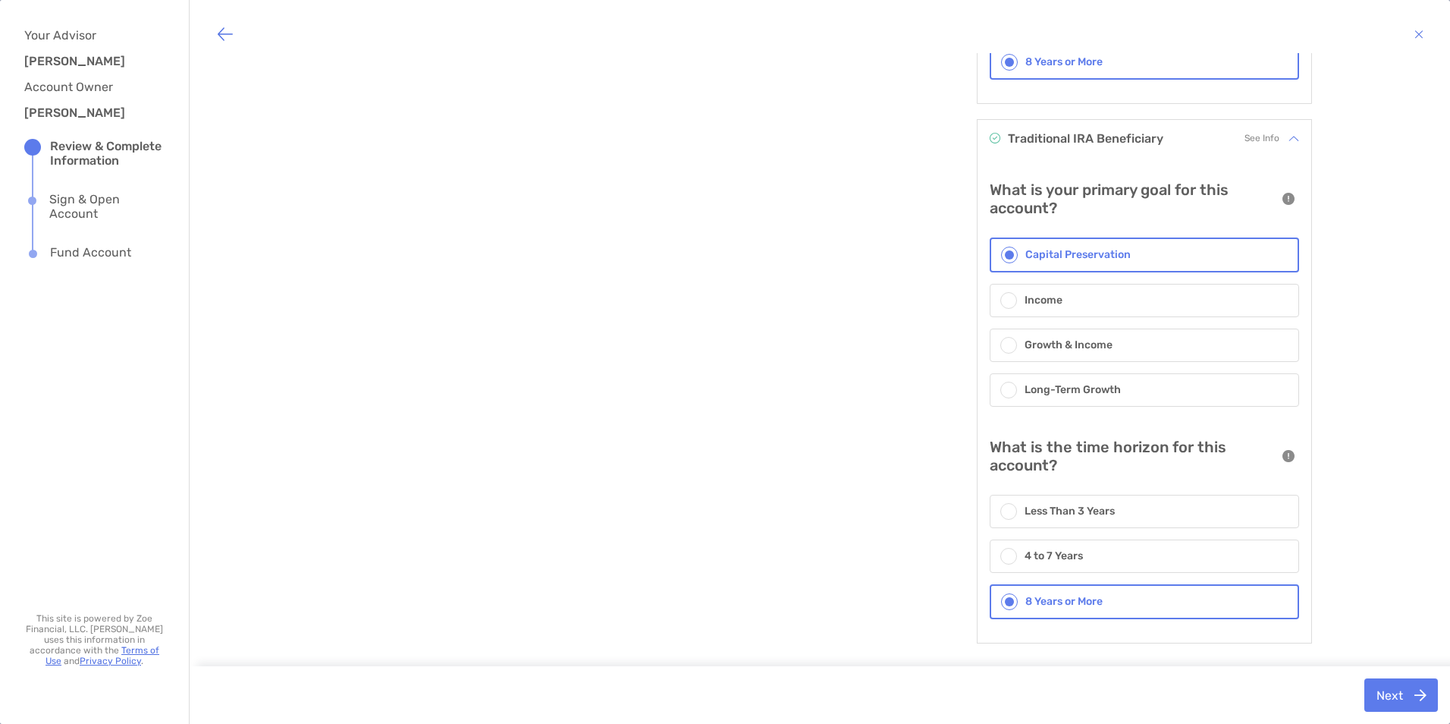
click at [1004, 341] on span at bounding box center [1008, 345] width 9 height 9
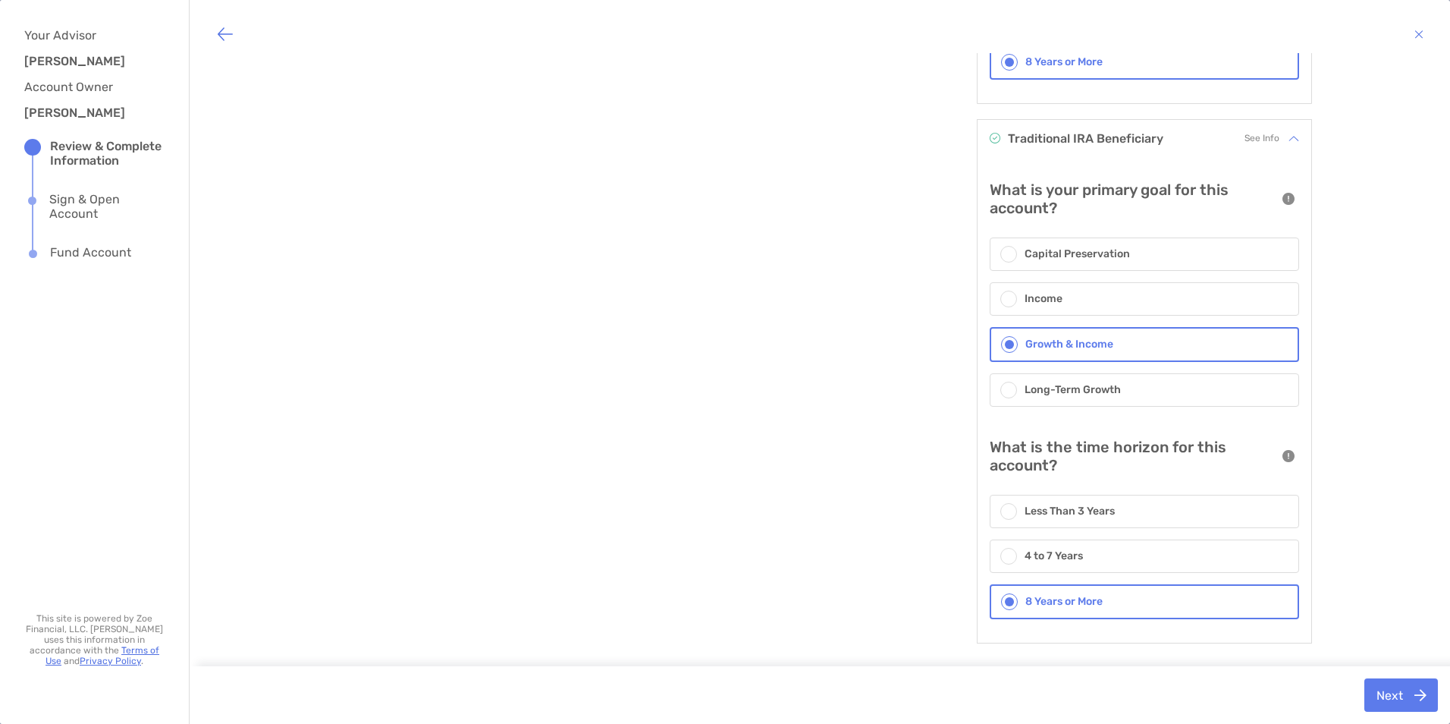
click at [995, 403] on div "Long-Term Growth" at bounding box center [1145, 389] width 310 height 33
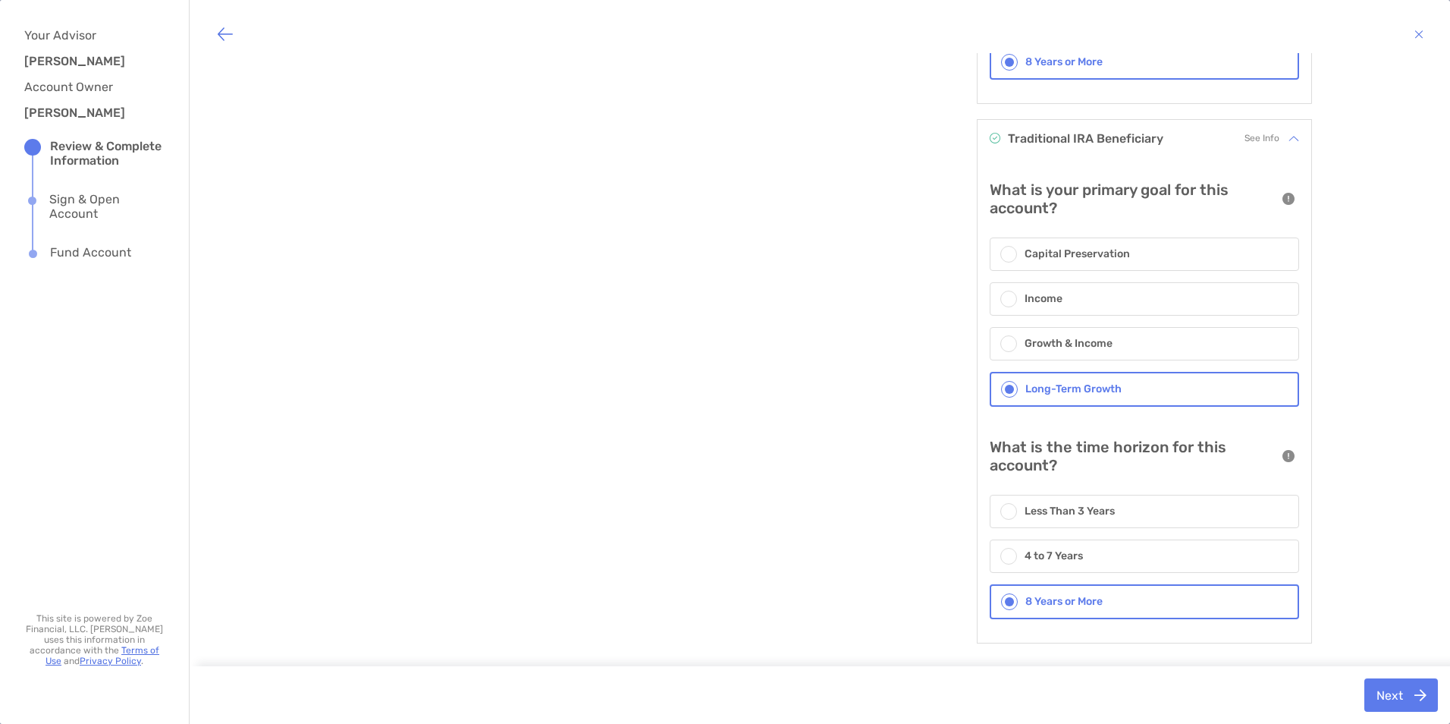
scroll to position [483, 0]
click at [1402, 692] on button "Next" at bounding box center [1402, 694] width 74 height 33
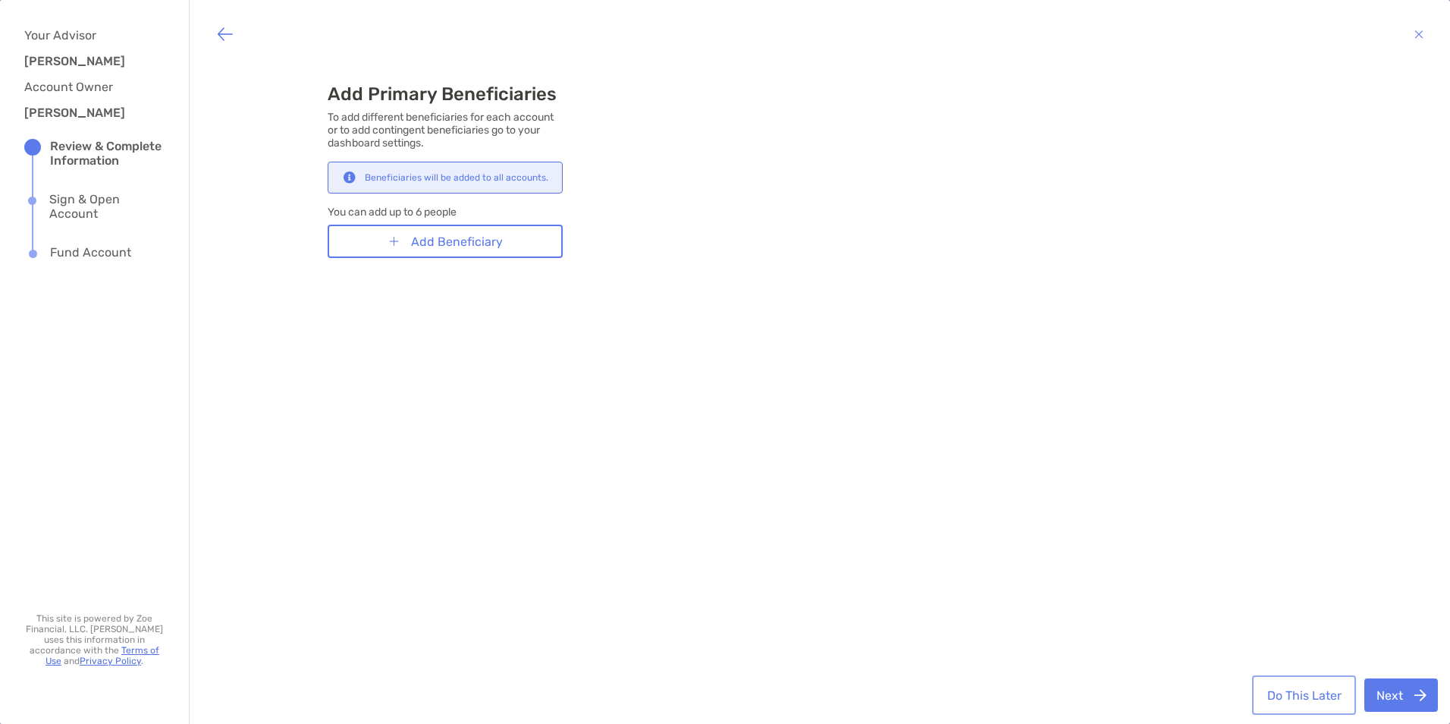
click at [1326, 696] on button "Do This Later" at bounding box center [1304, 694] width 98 height 33
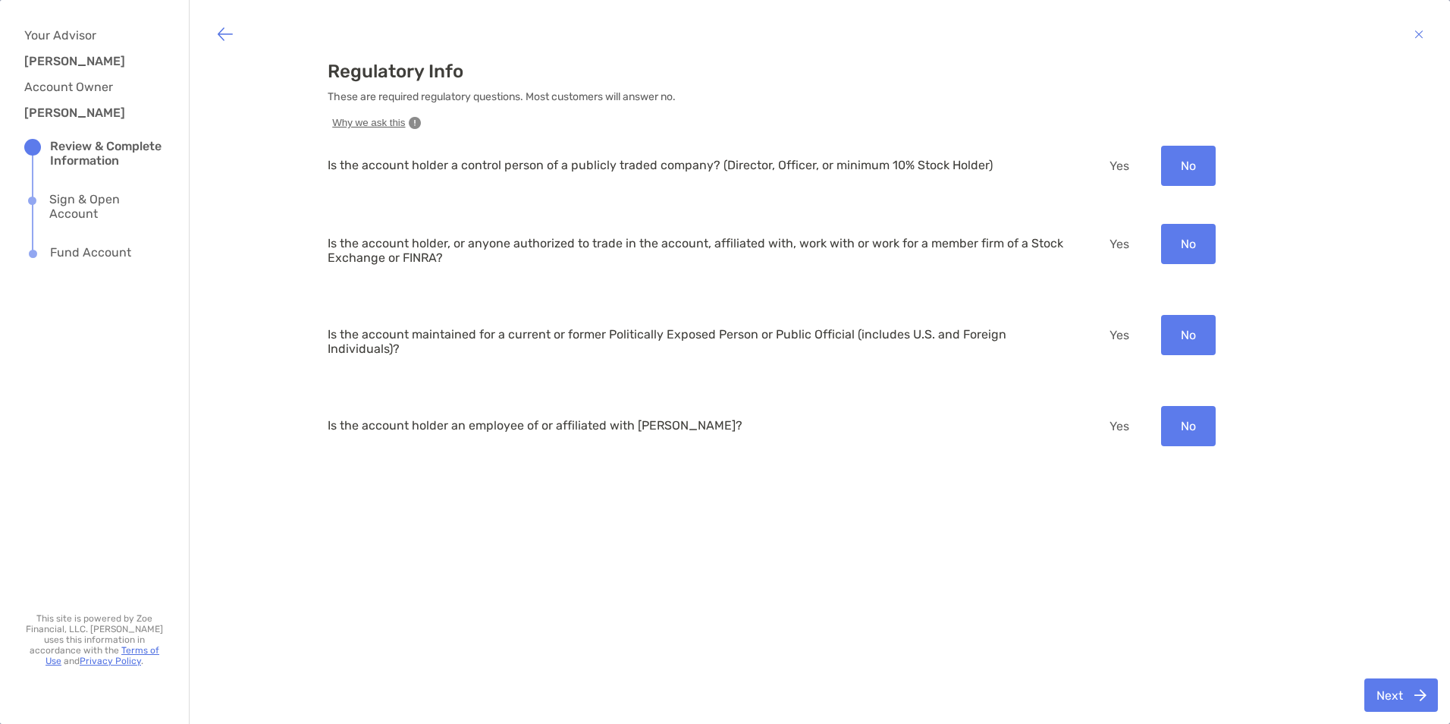
click at [1189, 149] on button "No" at bounding box center [1188, 166] width 55 height 40
click at [1381, 690] on button "Next" at bounding box center [1402, 694] width 74 height 33
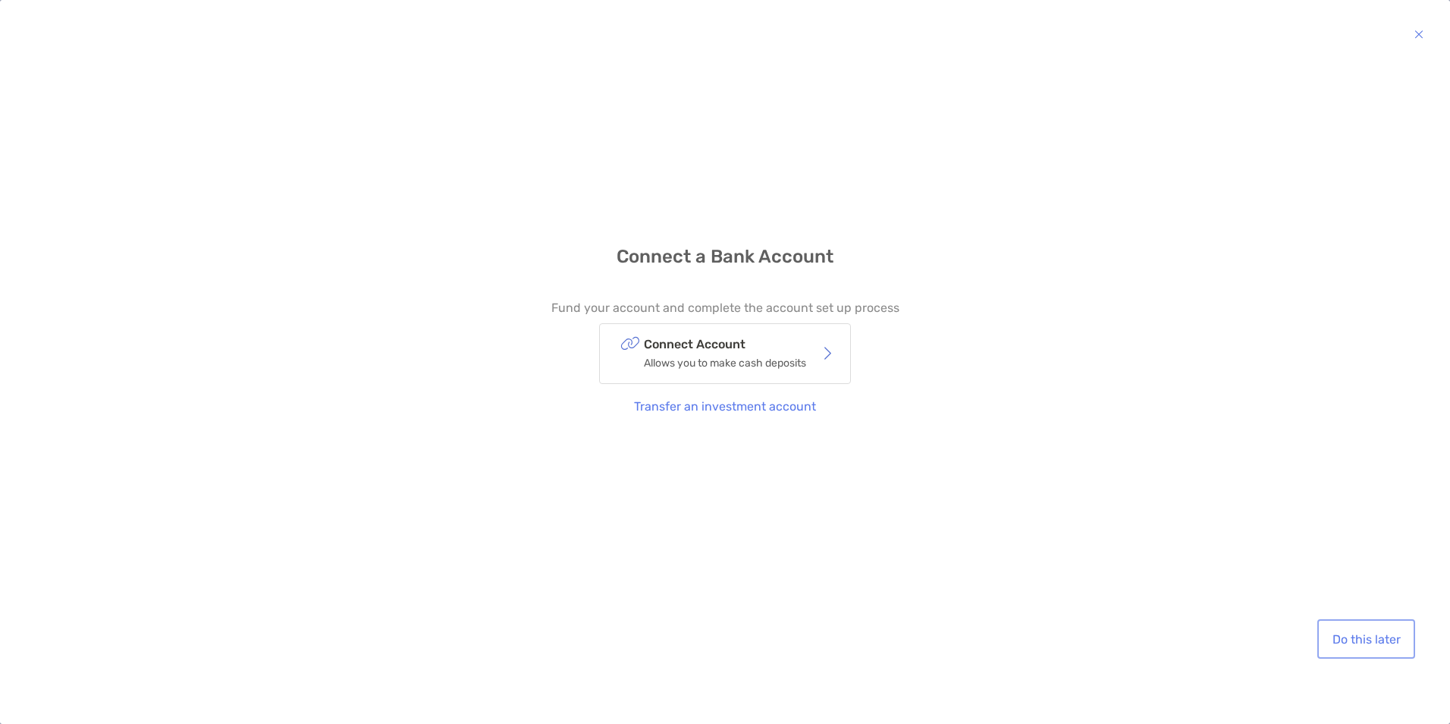
click at [1350, 641] on button "Do this later" at bounding box center [1367, 638] width 92 height 33
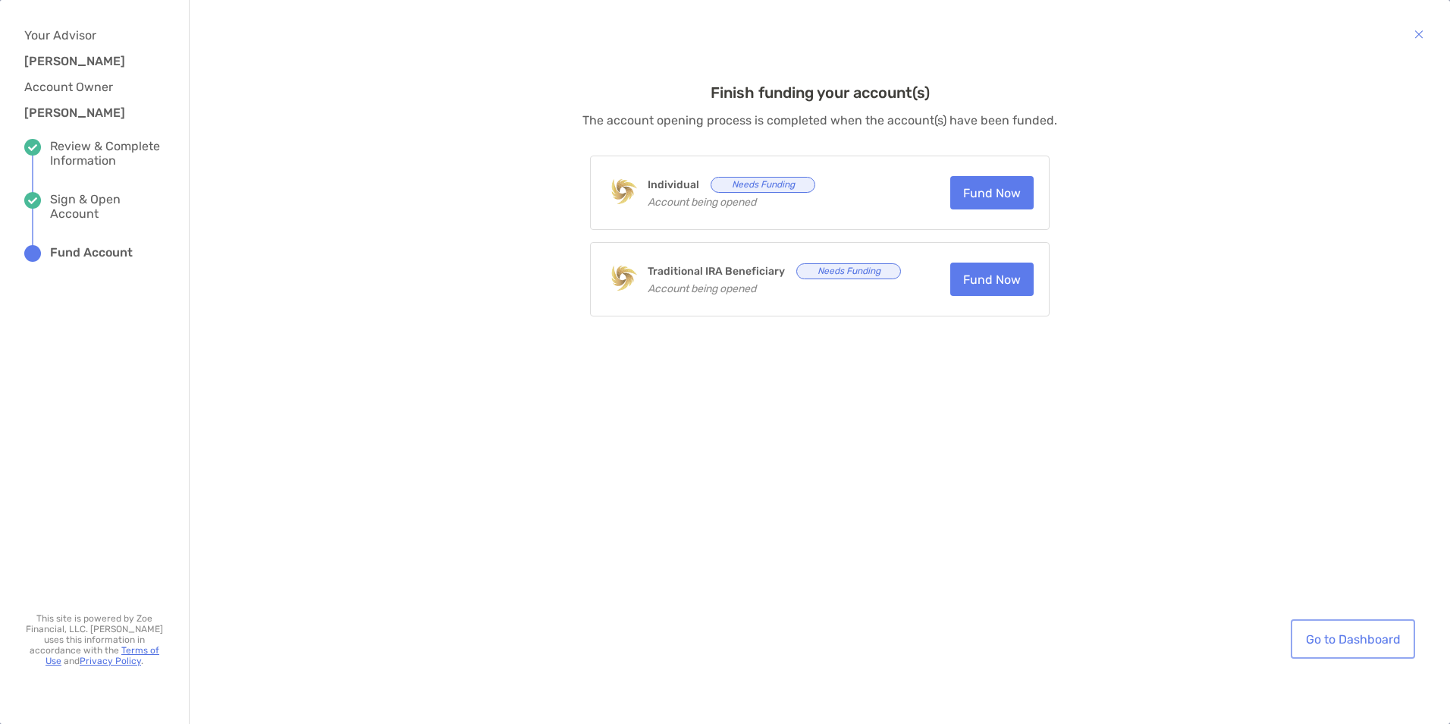
click at [1350, 641] on link "Go to Dashboard" at bounding box center [1353, 638] width 118 height 33
